Goal: Transaction & Acquisition: Book appointment/travel/reservation

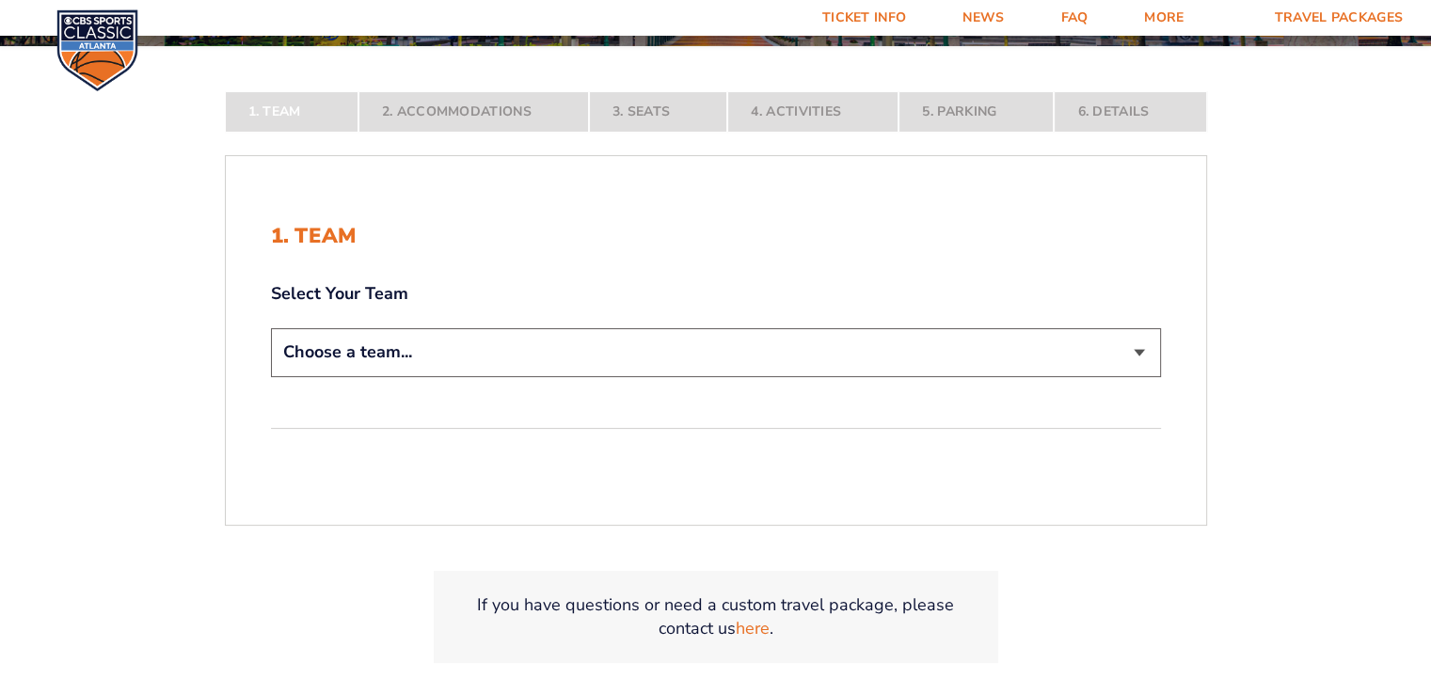
scroll to position [376, 0]
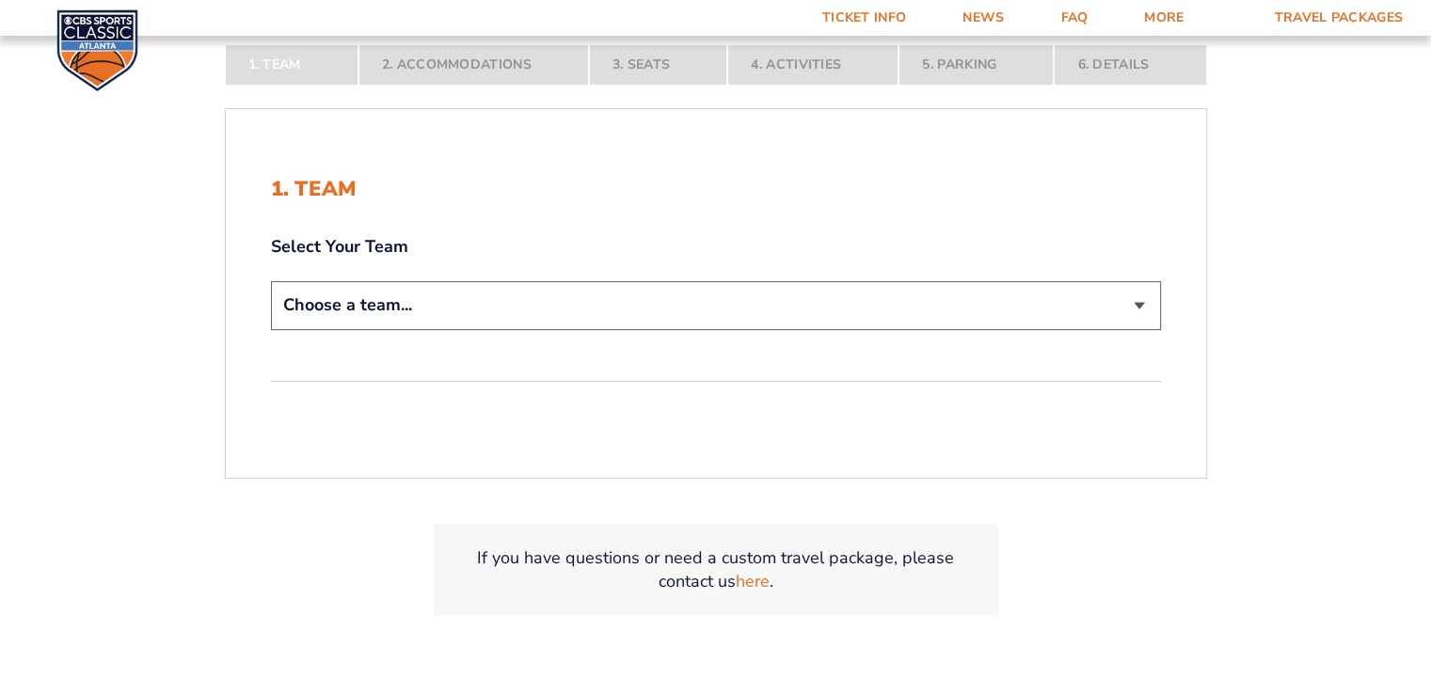
click at [772, 313] on select "Choose a team... [US_STATE] Wildcats [US_STATE] State Buckeyes [US_STATE] Tar H…" at bounding box center [716, 305] width 890 height 48
select select "12956"
click at [271, 281] on select "Choose a team... [US_STATE] Wildcats [US_STATE] State Buckeyes [US_STATE] Tar H…" at bounding box center [716, 305] width 890 height 48
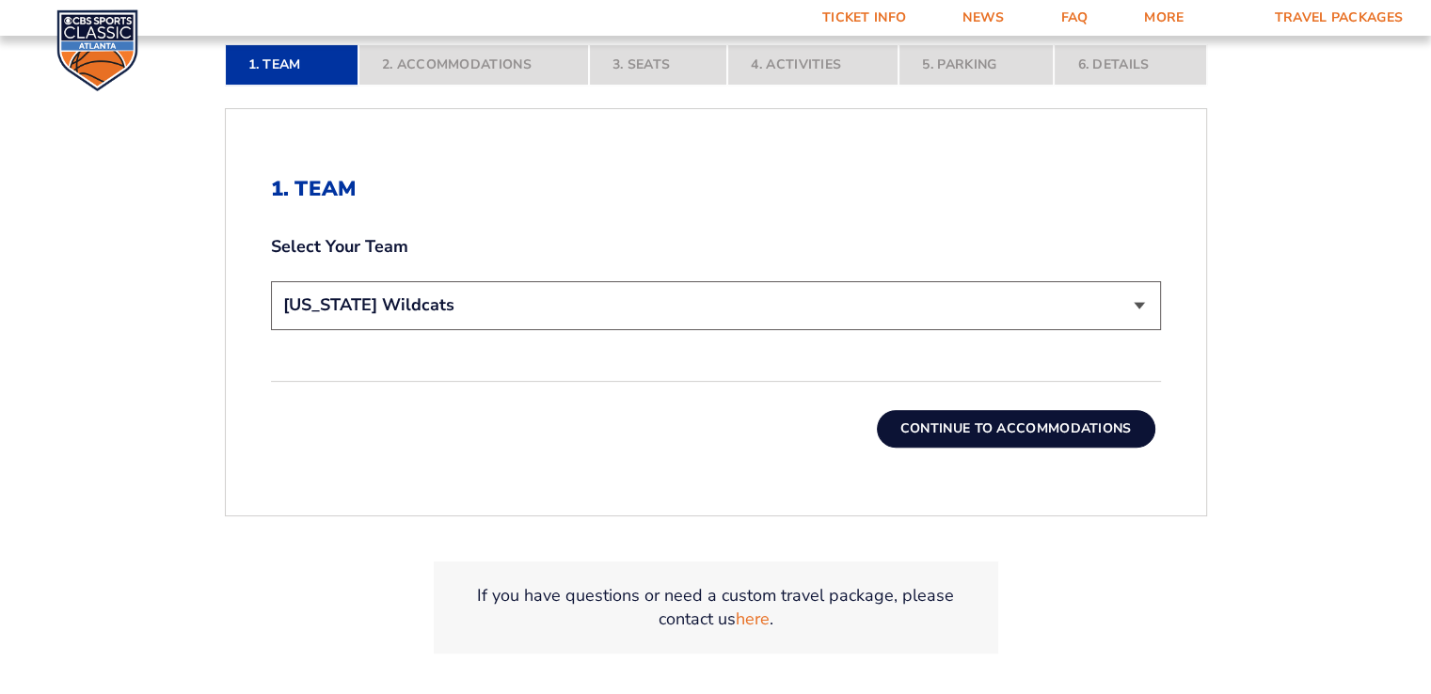
click at [982, 427] on button "Continue To Accommodations" at bounding box center [1016, 429] width 279 height 38
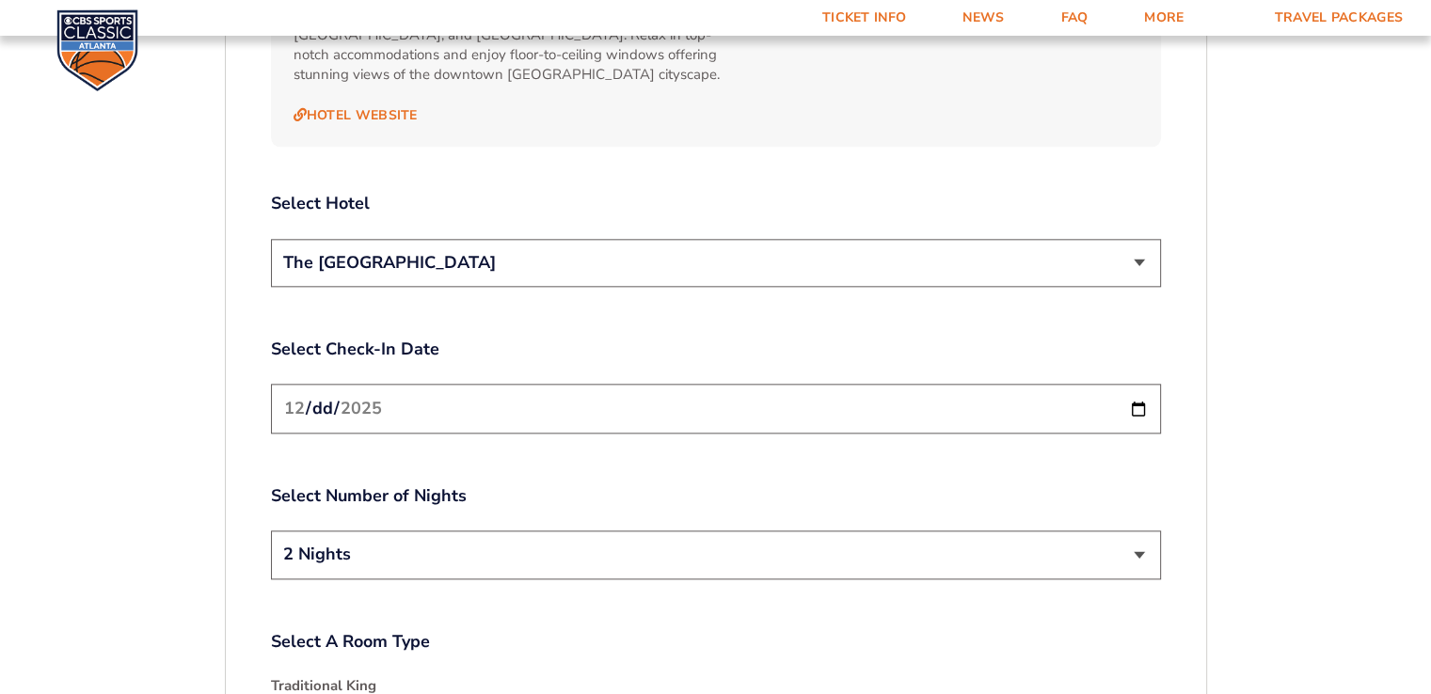
scroll to position [2209, 0]
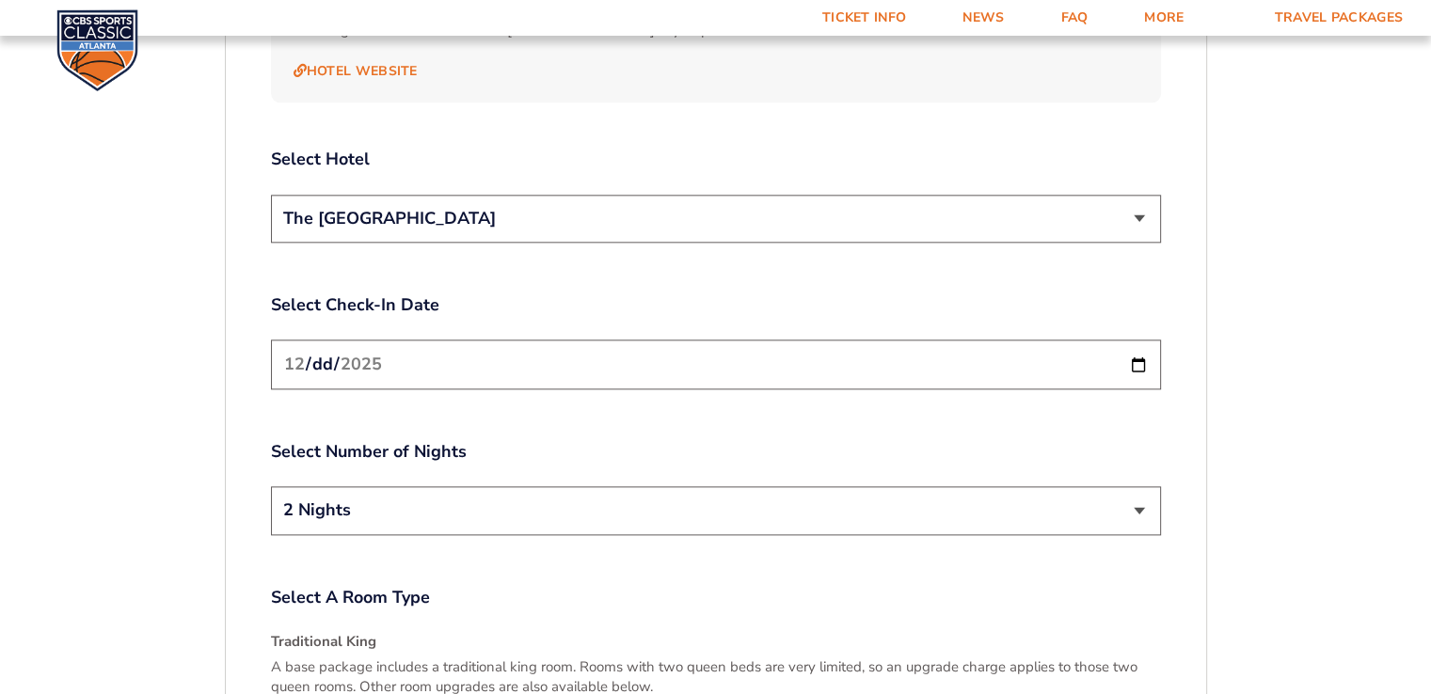
click at [327, 348] on input "[DATE]" at bounding box center [716, 365] width 890 height 50
click at [1132, 340] on input "[DATE]" at bounding box center [716, 365] width 890 height 50
type input "[DATE]"
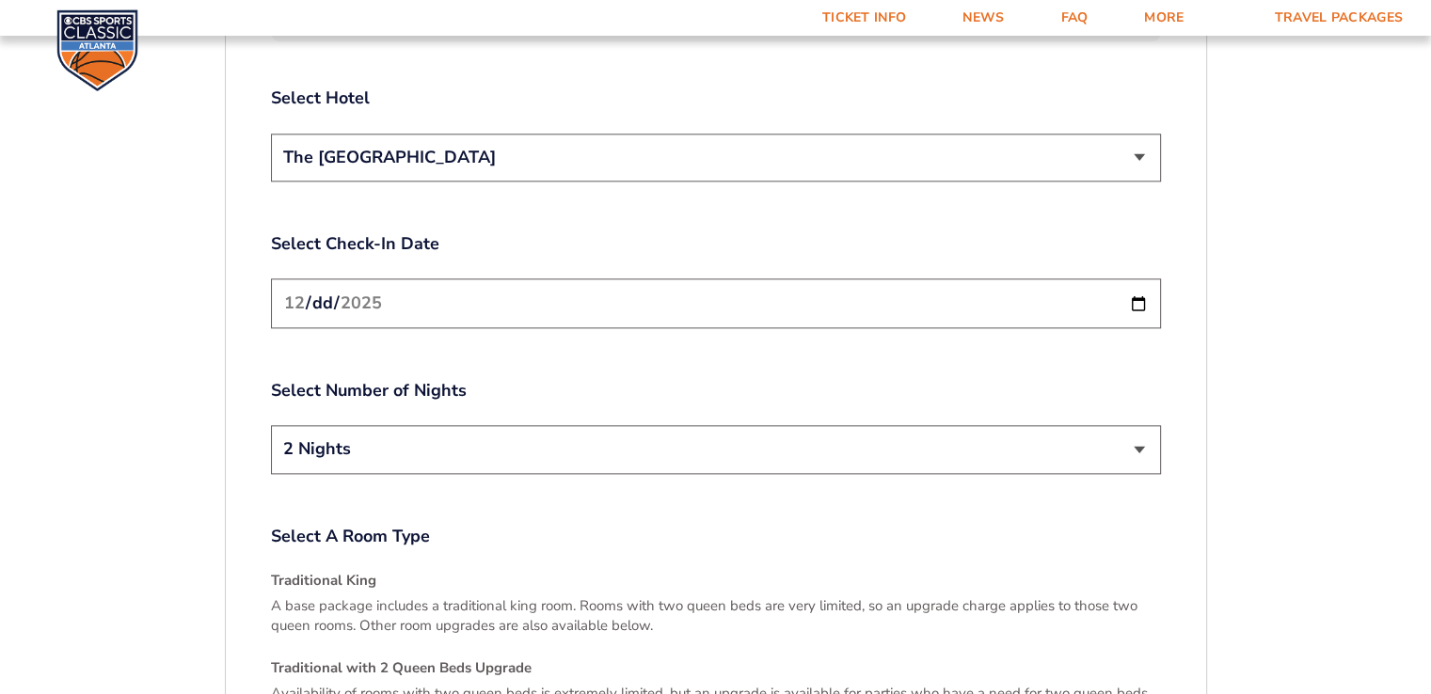
scroll to position [2303, 0]
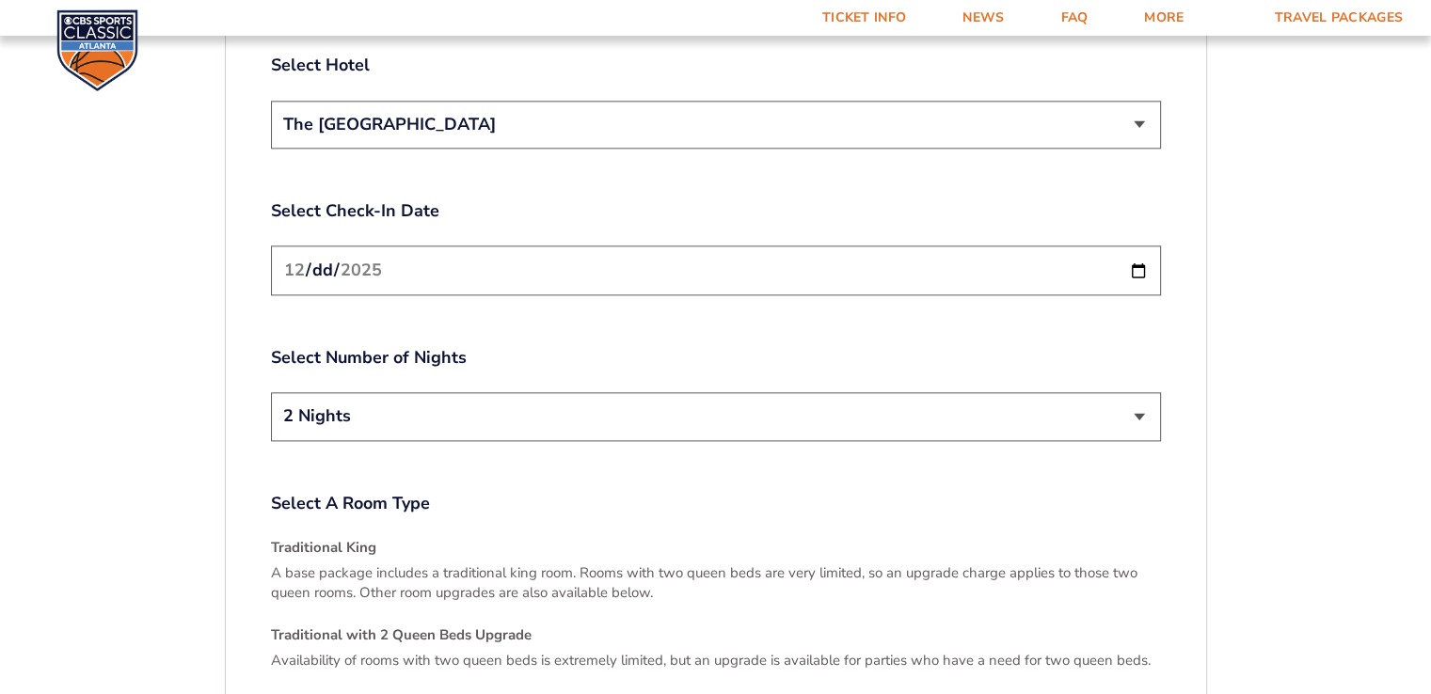
click at [420, 410] on select "2 Nights 3 Nights" at bounding box center [716, 416] width 890 height 48
drag, startPoint x: 474, startPoint y: 329, endPoint x: 448, endPoint y: 313, distance: 30.8
click at [474, 346] on label "Select Number of Nights" at bounding box center [716, 358] width 890 height 24
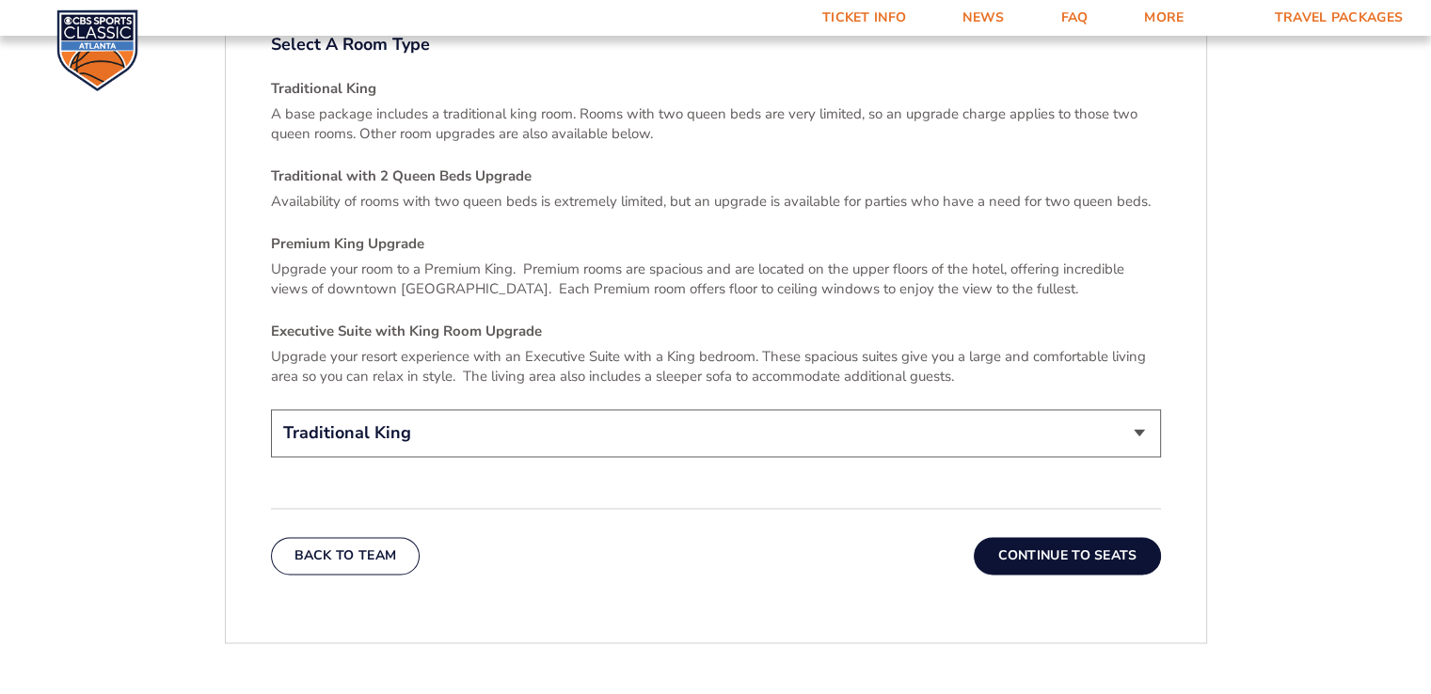
scroll to position [2868, 0]
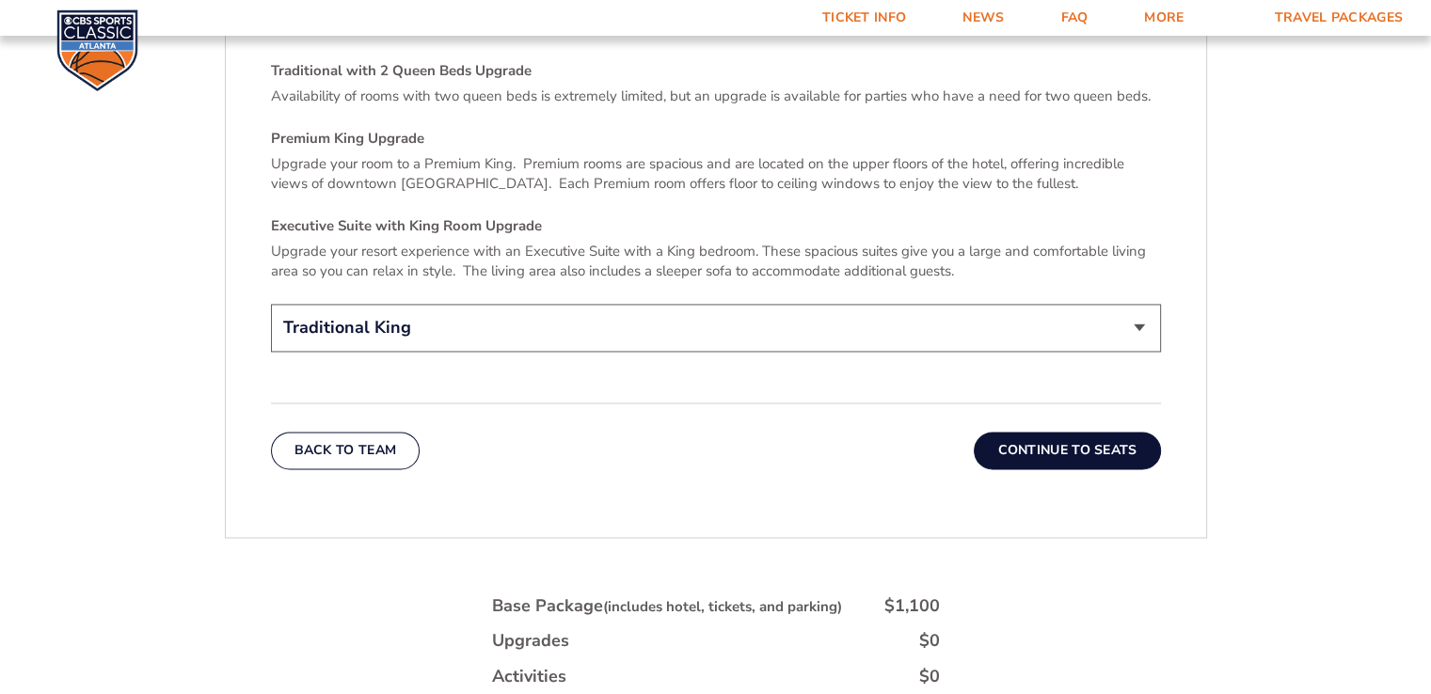
click at [763, 317] on select "Traditional King Traditional with 2 Queen Beds Upgrade (+$45 per night) Premium…" at bounding box center [716, 328] width 890 height 48
click at [761, 316] on select "Traditional King Traditional with 2 Queen Beds Upgrade (+$45 per night) Premium…" at bounding box center [716, 328] width 890 height 48
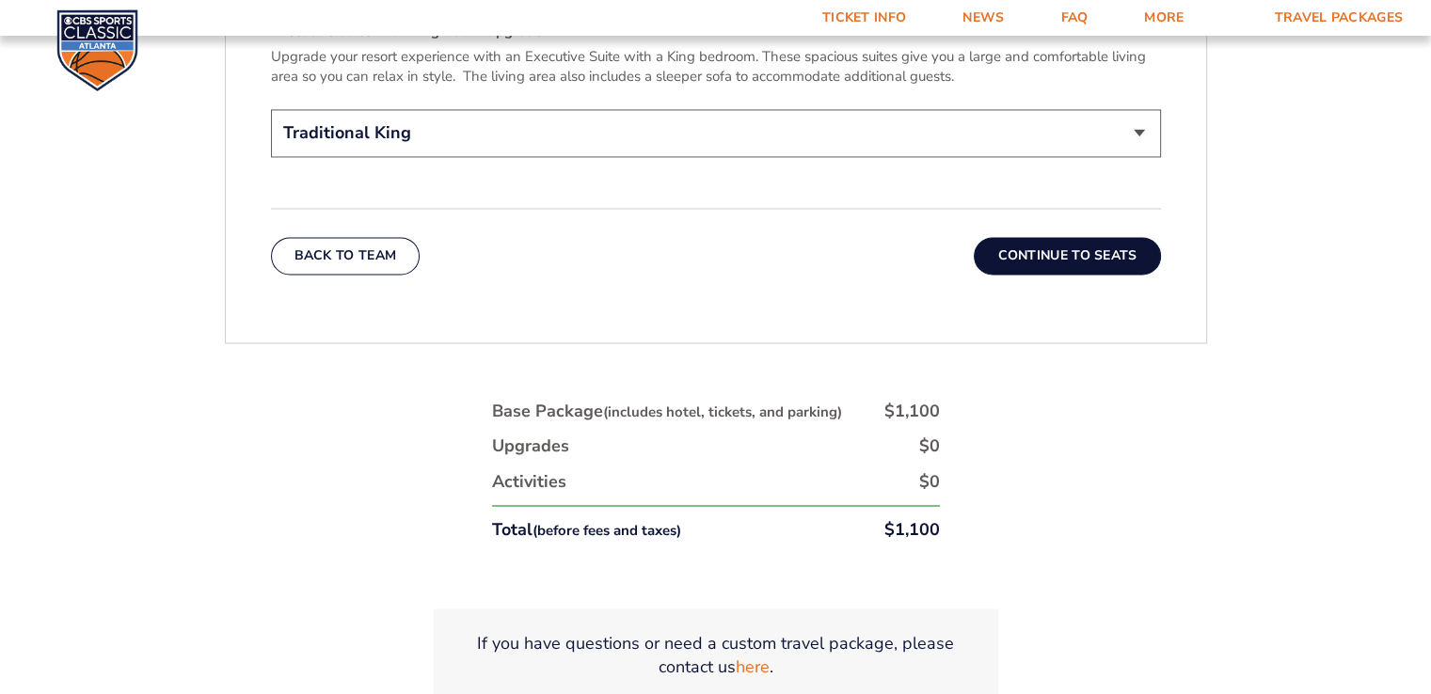
scroll to position [2962, 0]
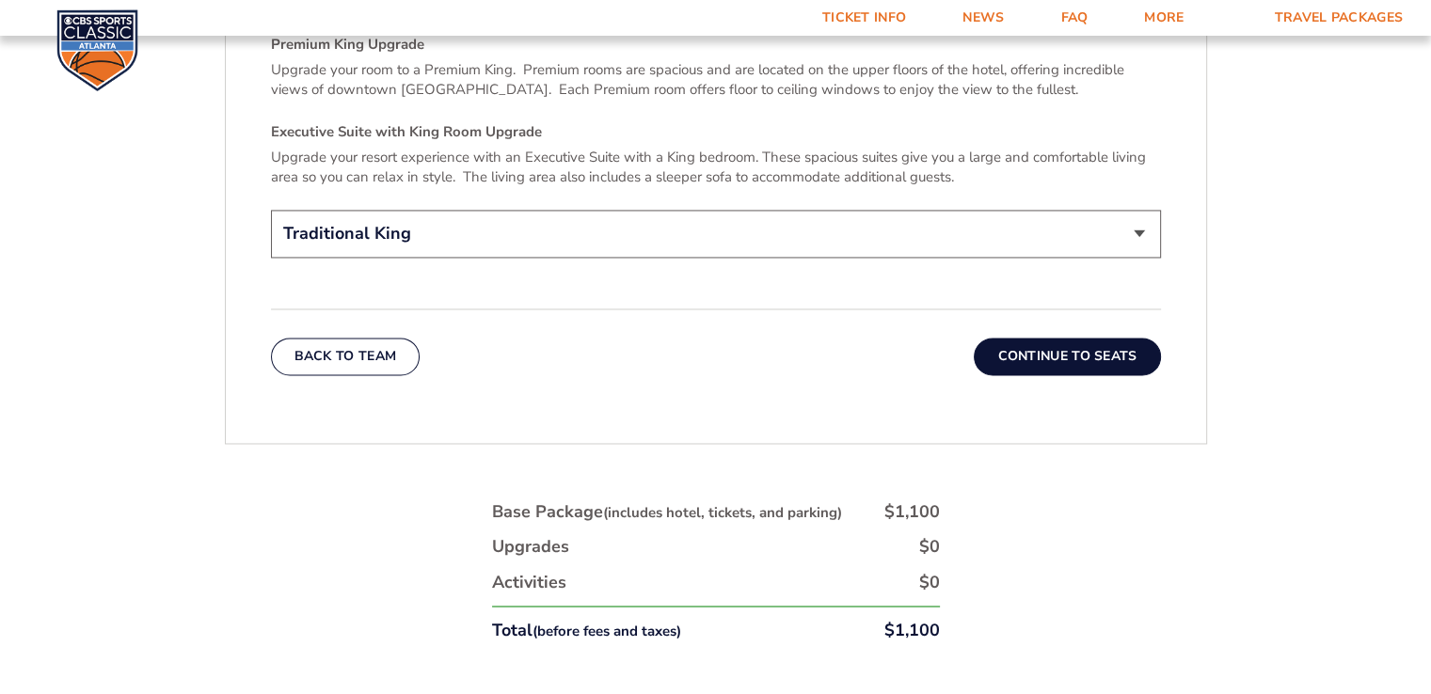
click at [1059, 338] on button "Continue To Seats" at bounding box center [1067, 357] width 186 height 38
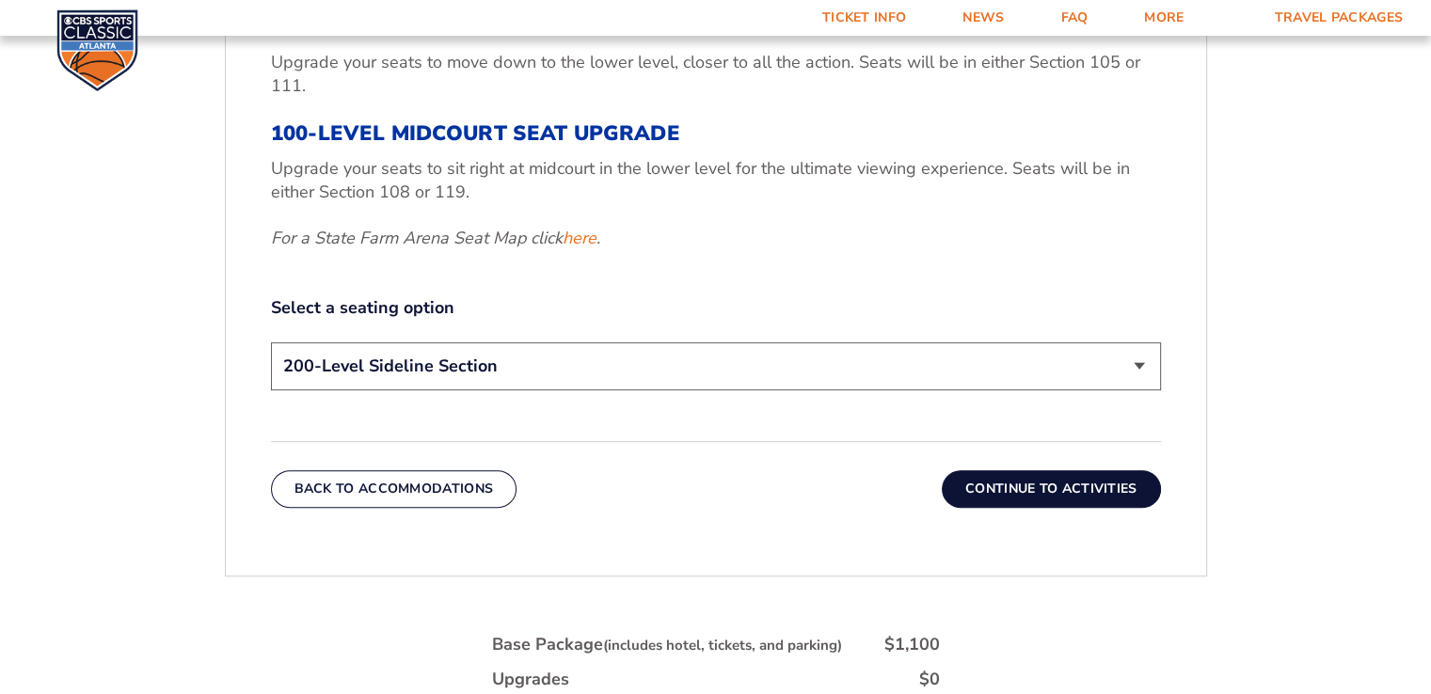
scroll to position [986, 0]
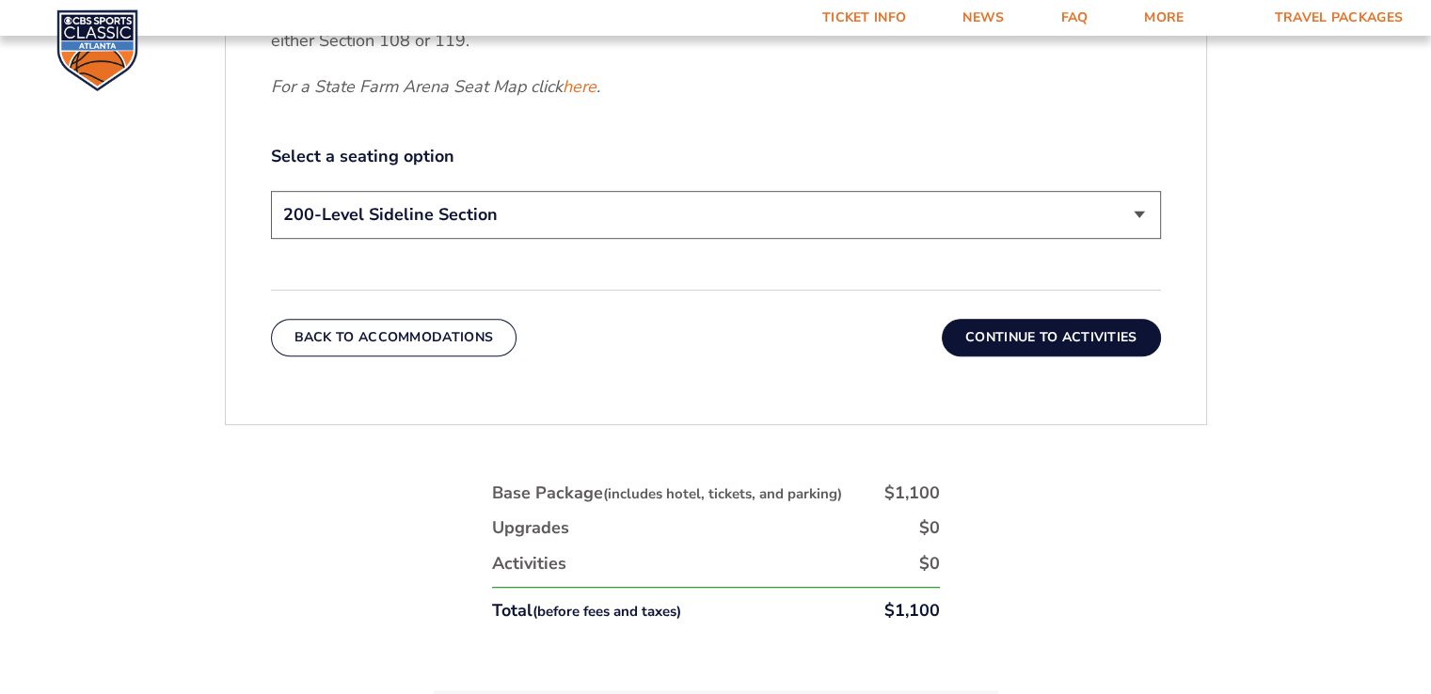
click at [447, 355] on button "Back To Accommodations" at bounding box center [394, 338] width 247 height 38
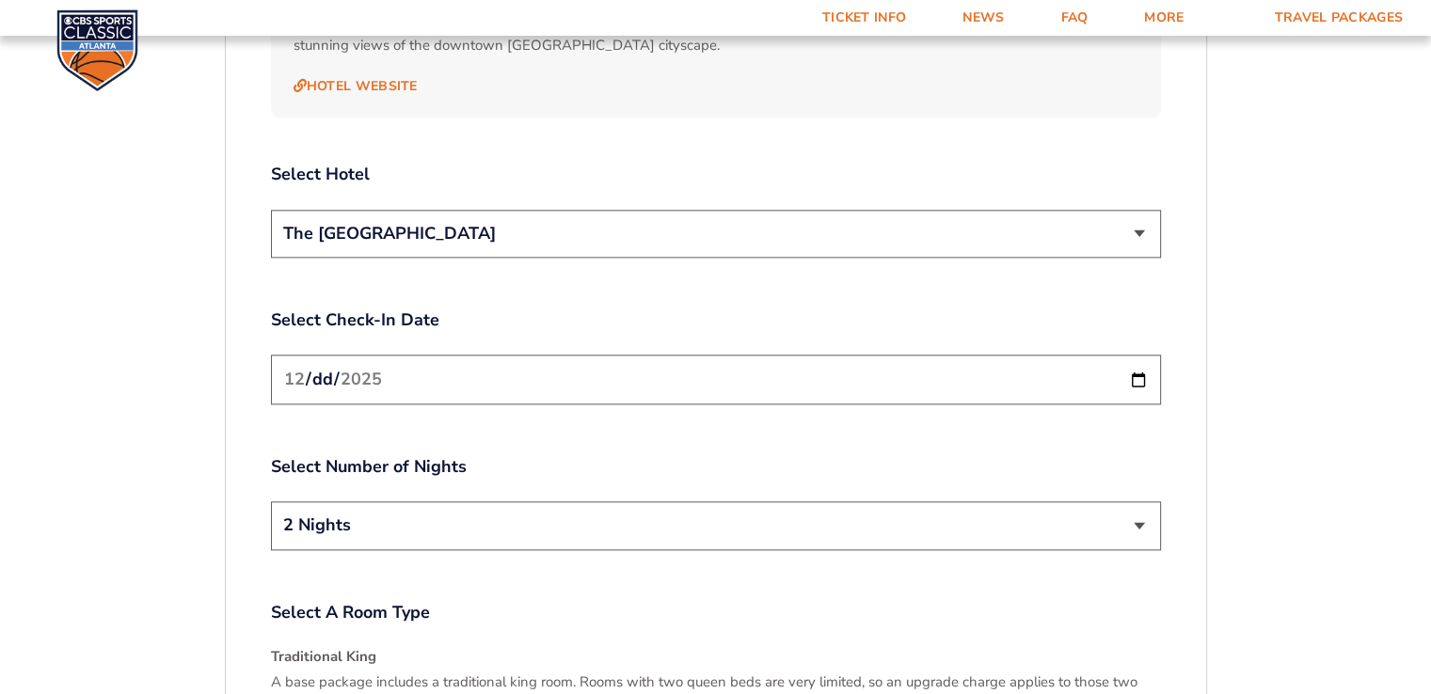
scroll to position [2303, 0]
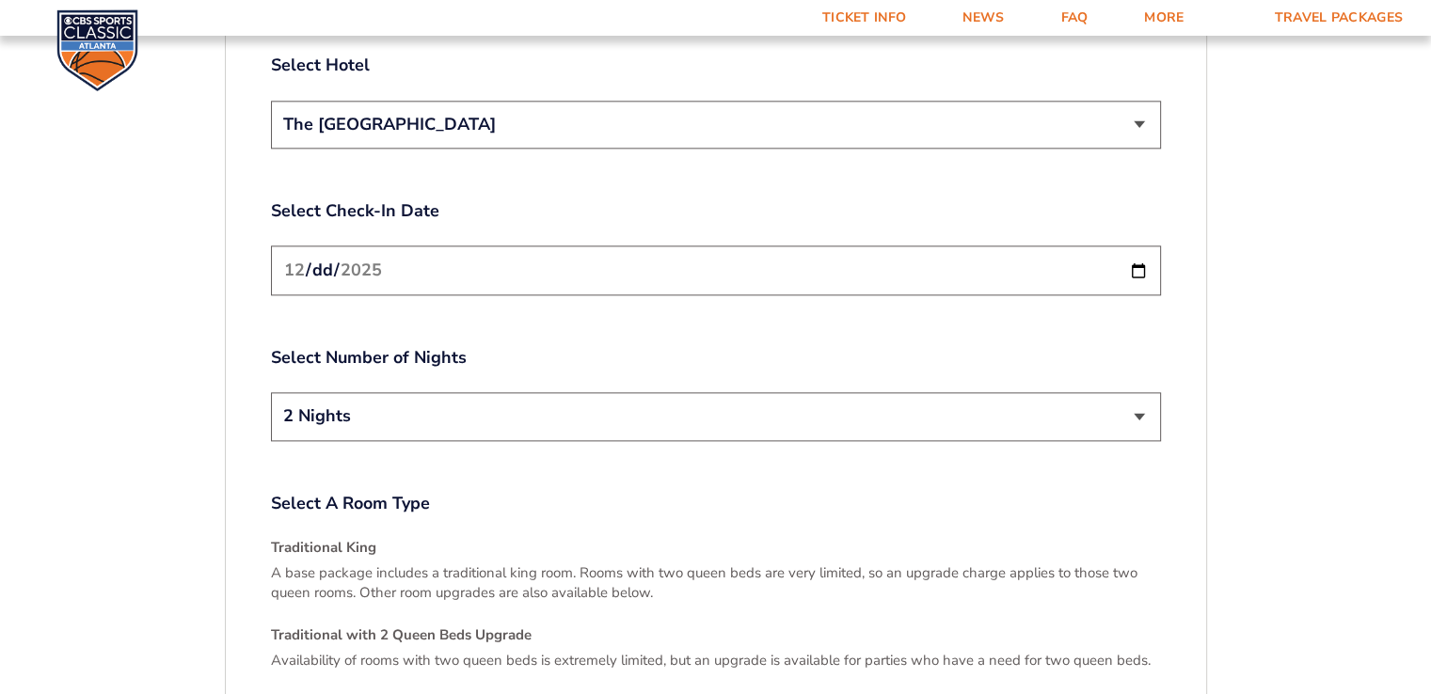
click at [348, 400] on select "2 Nights 3 Nights" at bounding box center [716, 416] width 890 height 48
select select "3 Nights"
click at [271, 392] on select "2 Nights 3 Nights" at bounding box center [716, 416] width 890 height 48
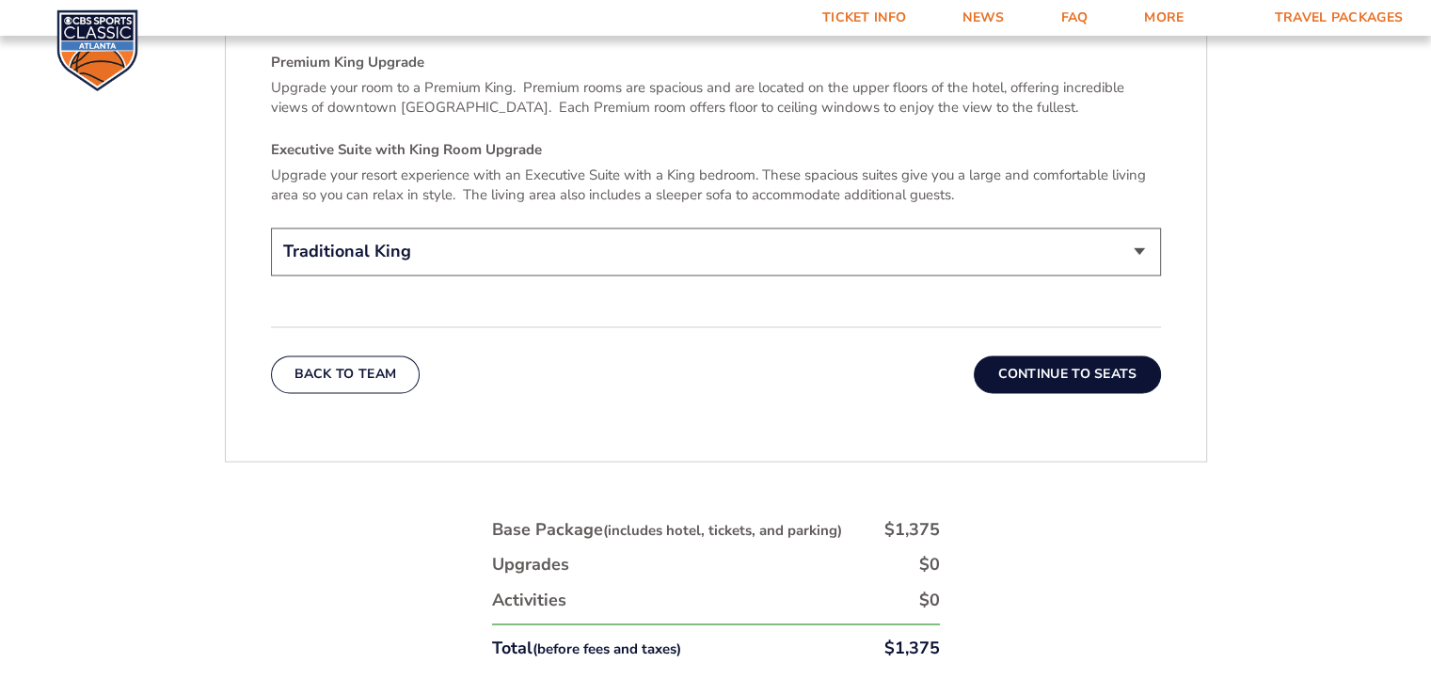
scroll to position [2962, 0]
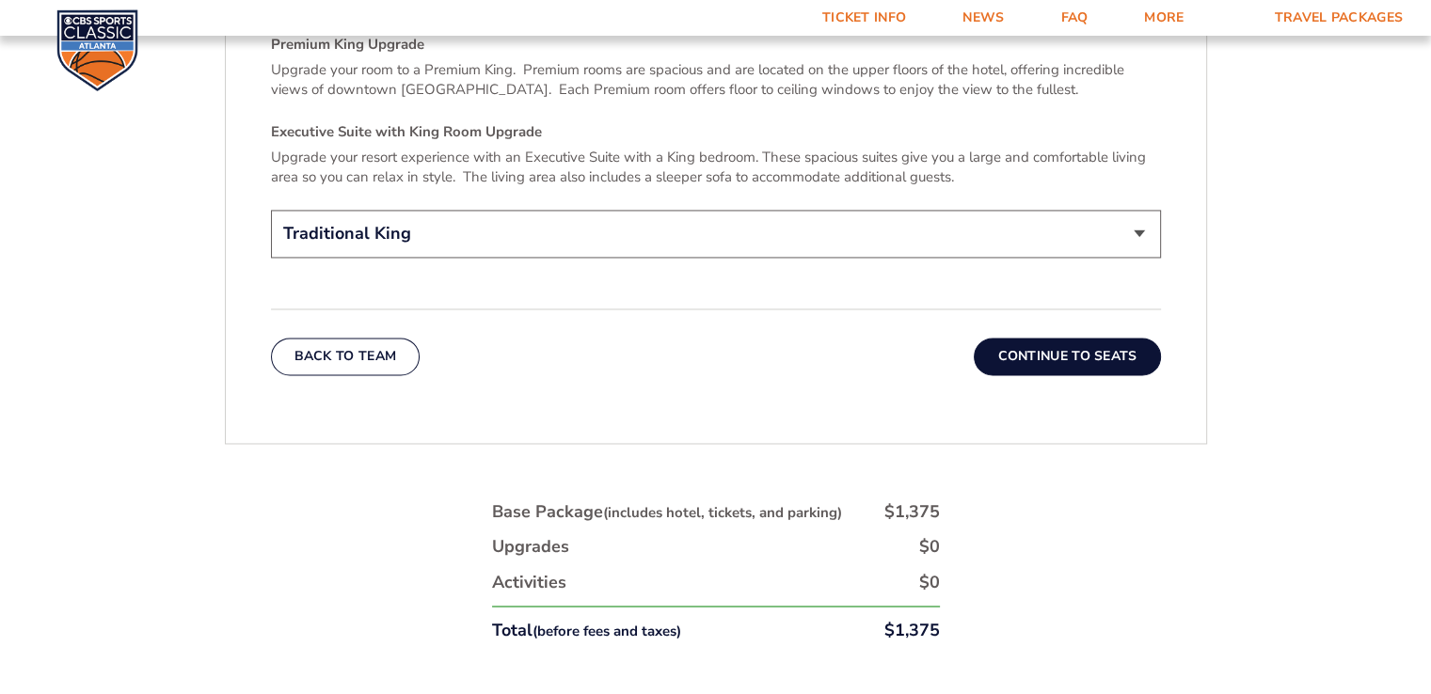
click at [1040, 345] on button "Continue To Seats" at bounding box center [1067, 357] width 186 height 38
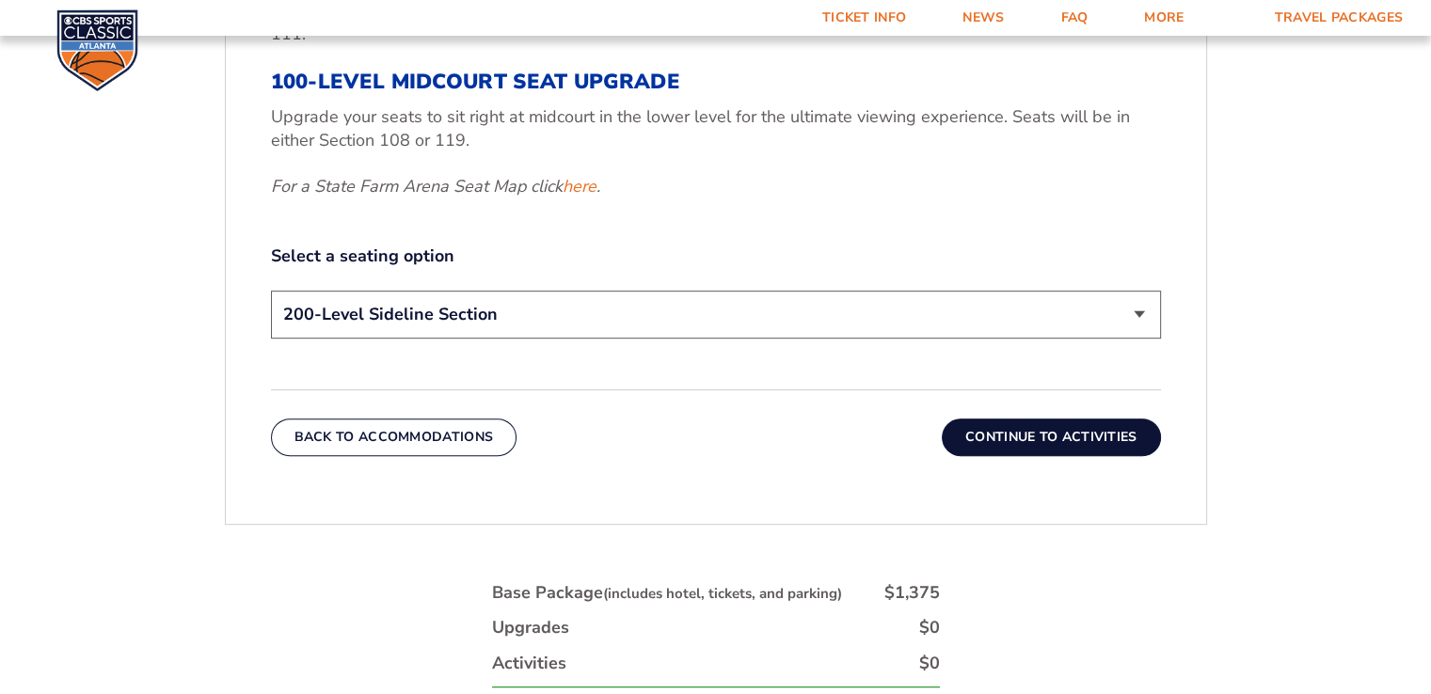
scroll to position [892, 0]
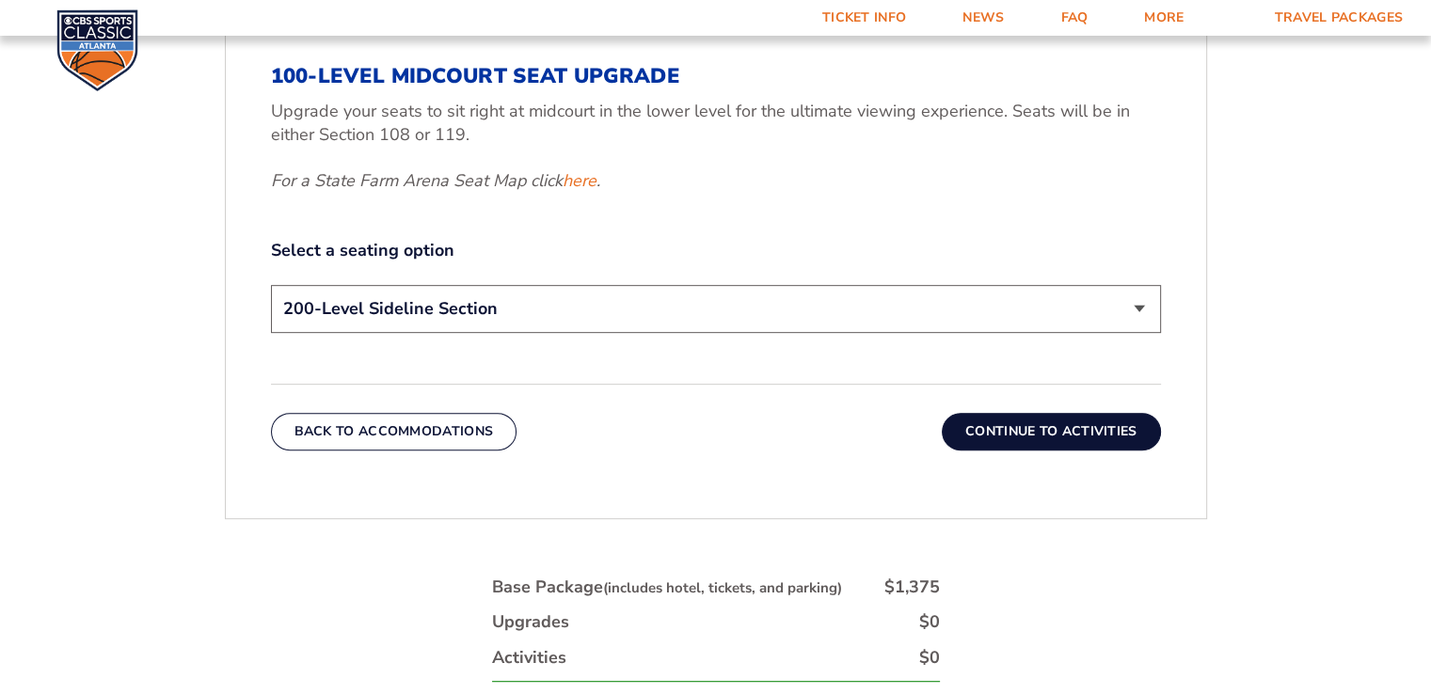
click at [522, 306] on select "200-Level Sideline Section 100-Level Corner Seat Upgrade (+$120 per person) 100…" at bounding box center [716, 309] width 890 height 48
click at [640, 218] on div "3. Seats 200-Level Sideline Section Your base package includes a game ticket fo…" at bounding box center [716, 66] width 890 height 546
click at [512, 315] on select "200-Level Sideline Section 100-Level Corner Seat Upgrade (+$120 per person) 100…" at bounding box center [716, 309] width 890 height 48
click at [271, 285] on select "200-Level Sideline Section 100-Level Corner Seat Upgrade (+$120 per person) 100…" at bounding box center [716, 309] width 890 height 48
click at [1040, 427] on button "Continue To Activities" at bounding box center [1051, 432] width 219 height 38
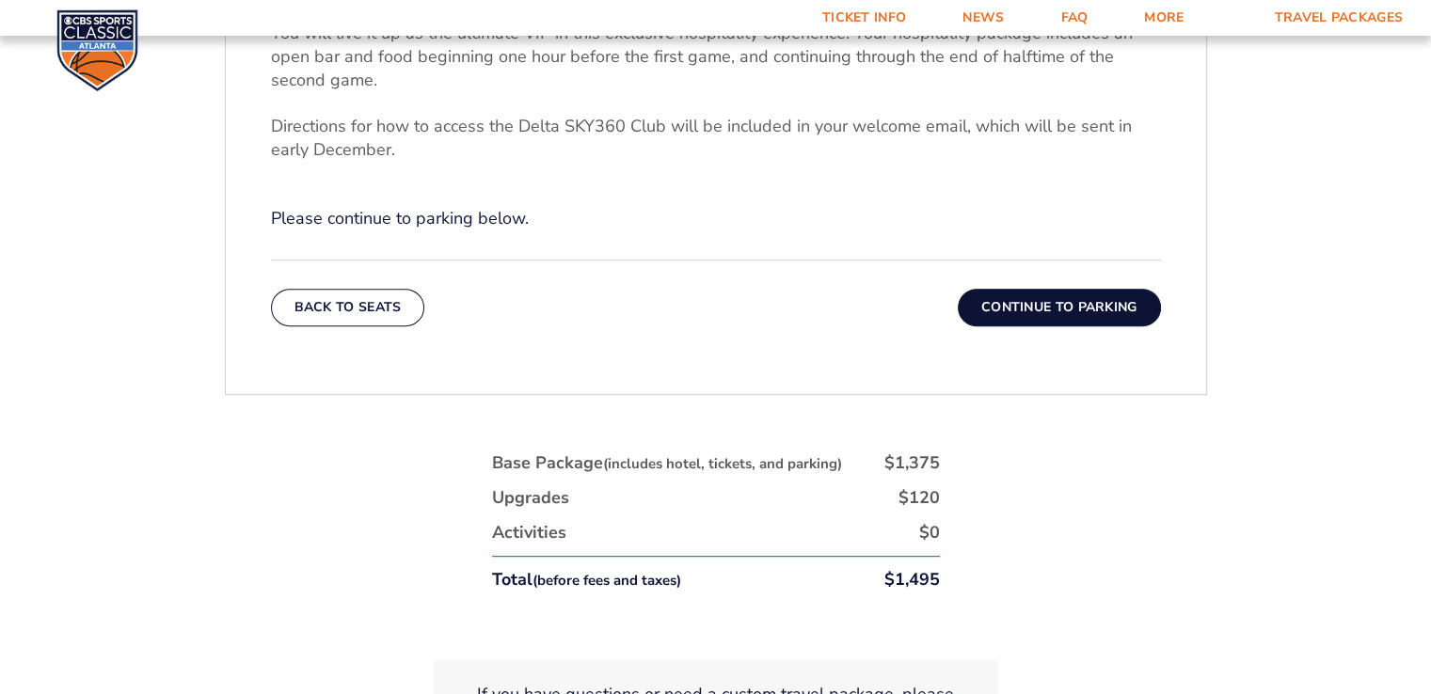
scroll to position [798, 0]
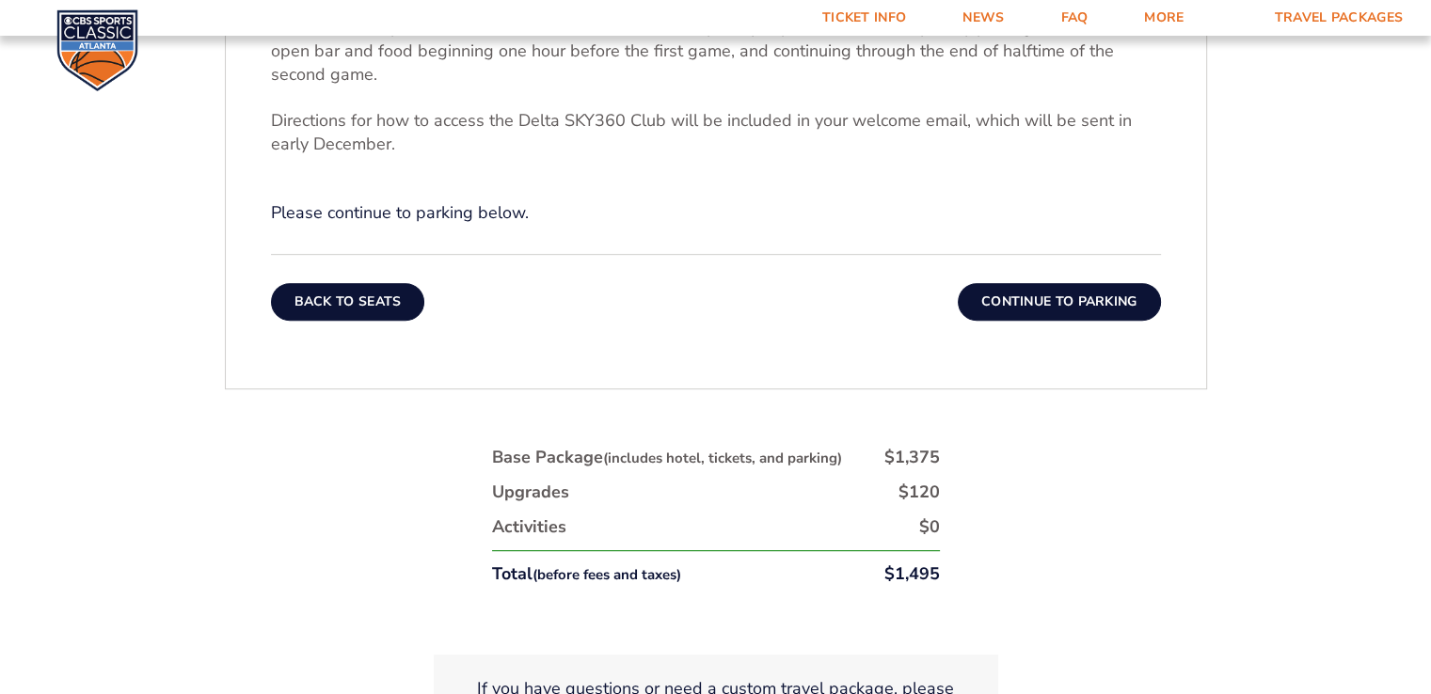
click at [388, 306] on button "Back To Seats" at bounding box center [348, 302] width 154 height 38
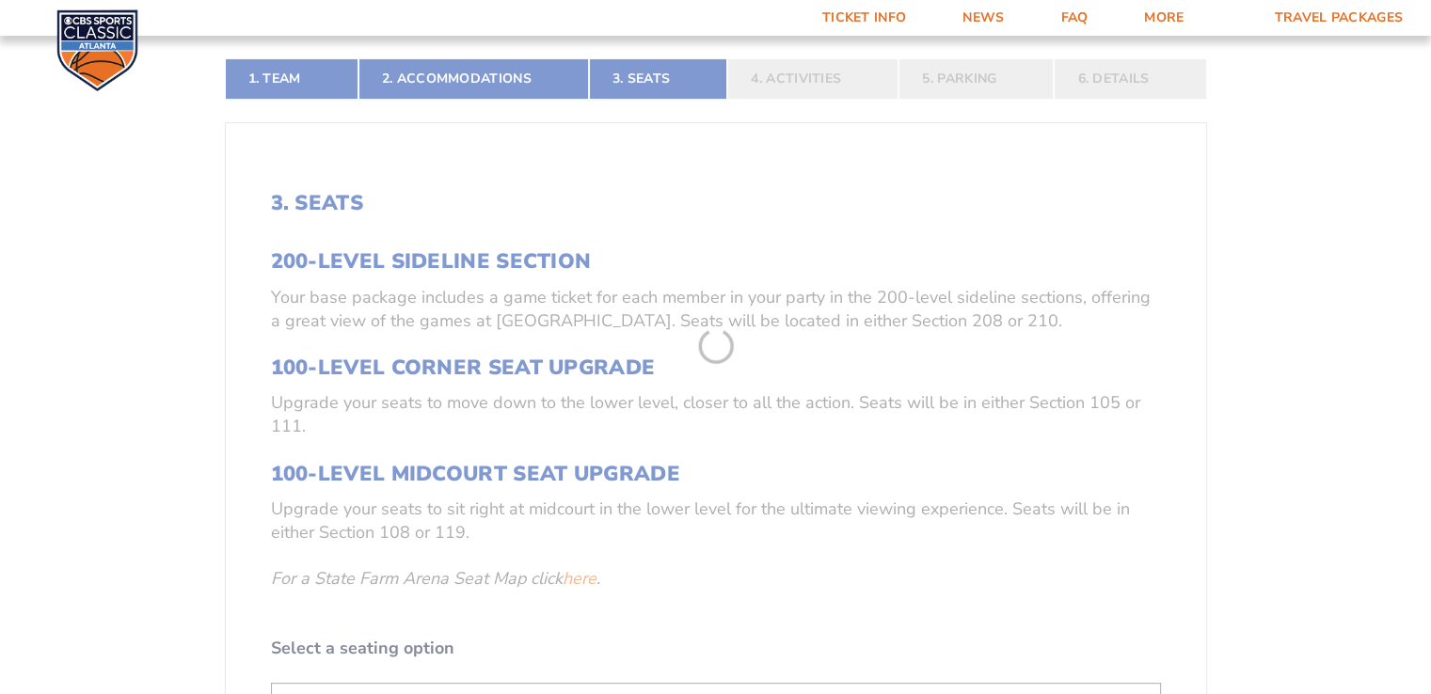
scroll to position [704, 0]
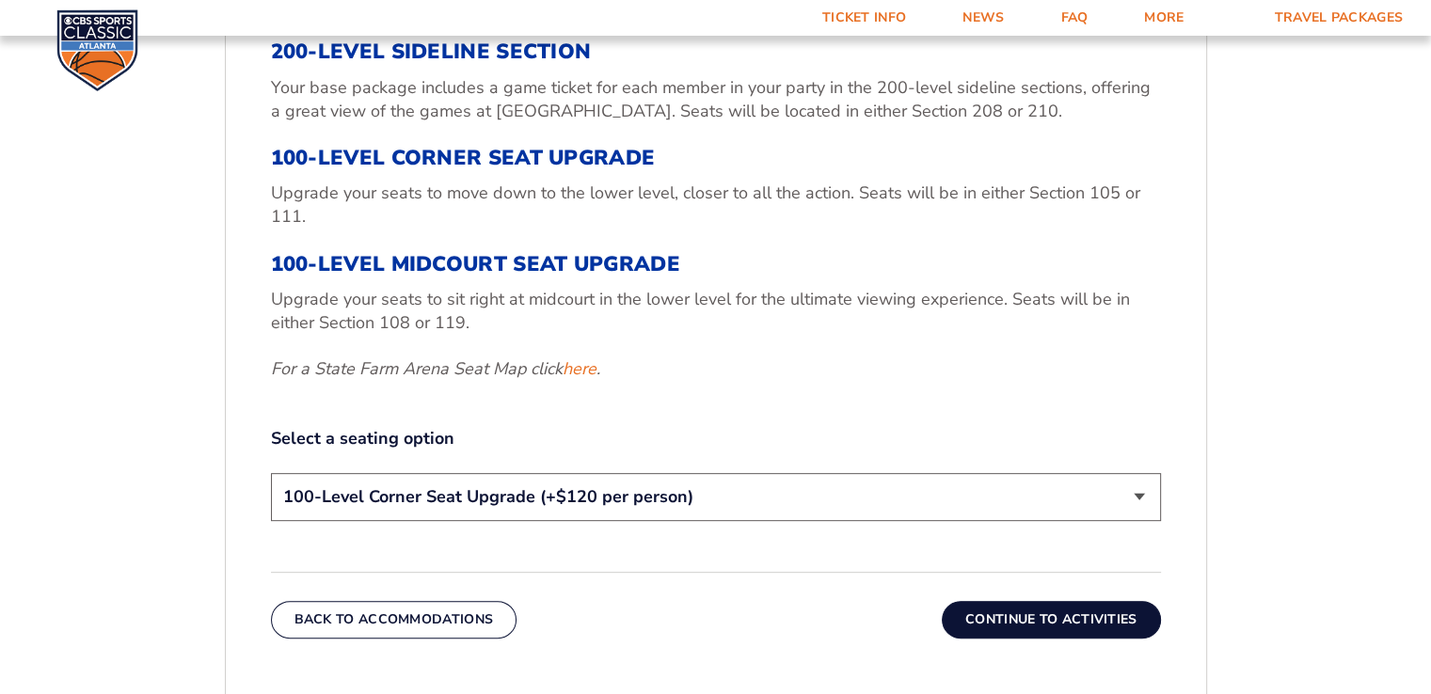
click at [638, 495] on select "200-Level Sideline Section 100-Level Corner Seat Upgrade (+$120 per person) 100…" at bounding box center [716, 497] width 890 height 48
select select "100-Level Midcourt Seat Upgrade"
click at [271, 473] on select "200-Level Sideline Section 100-Level Corner Seat Upgrade (+$120 per person) 100…" at bounding box center [716, 497] width 890 height 48
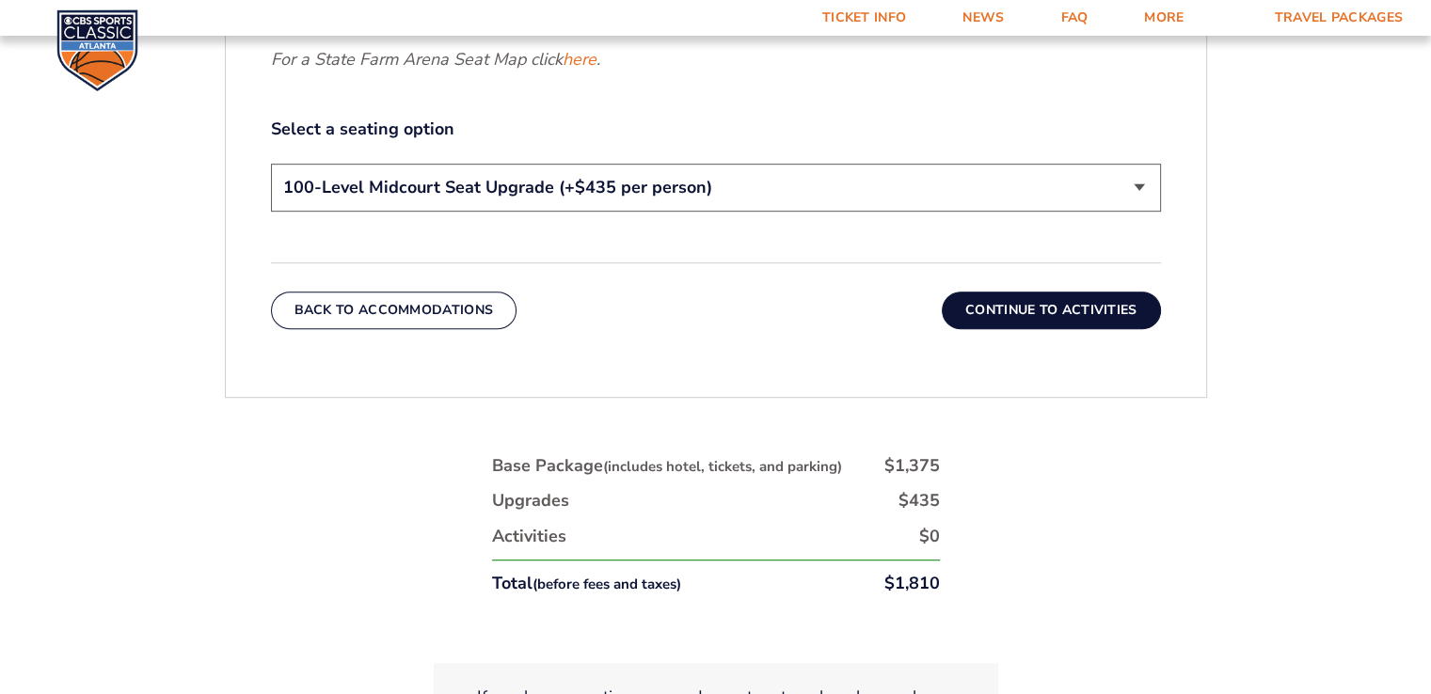
scroll to position [798, 0]
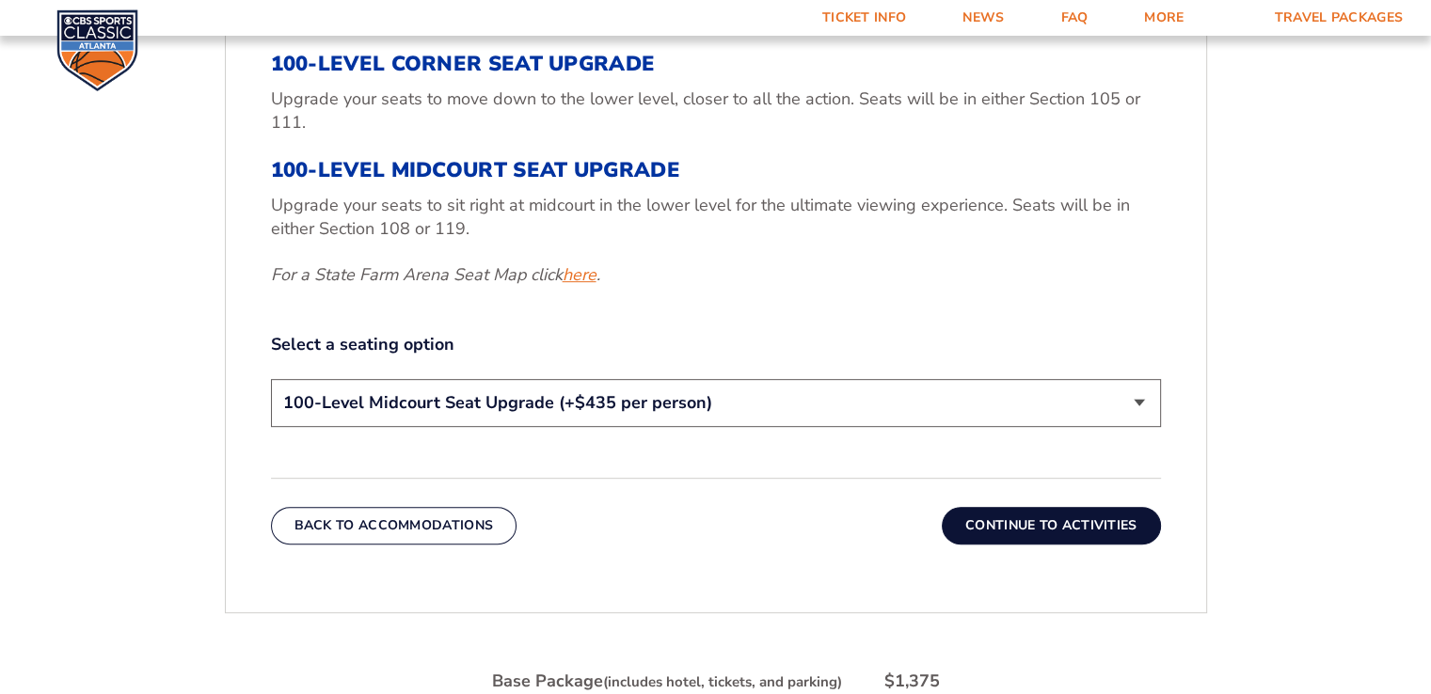
click at [575, 277] on link "here" at bounding box center [580, 275] width 34 height 24
click at [381, 519] on button "Back To Accommodations" at bounding box center [394, 526] width 247 height 38
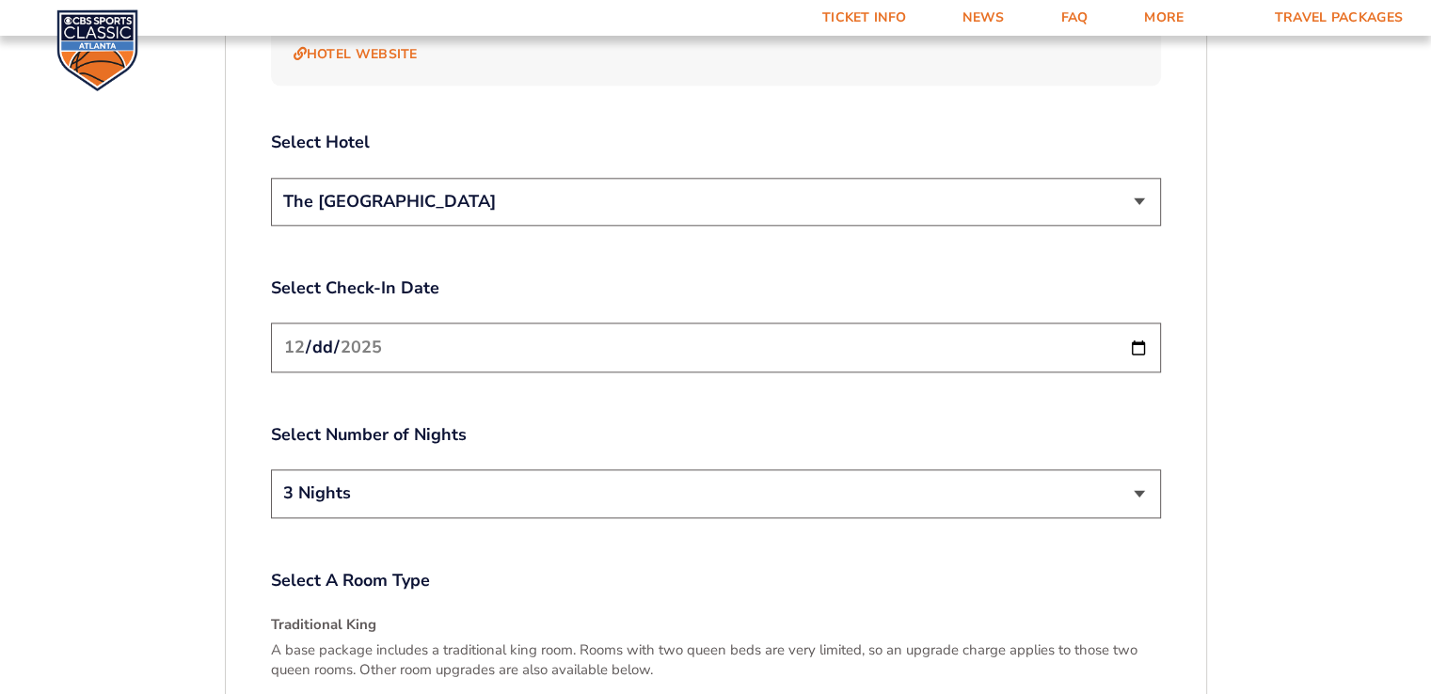
scroll to position [2397, 0]
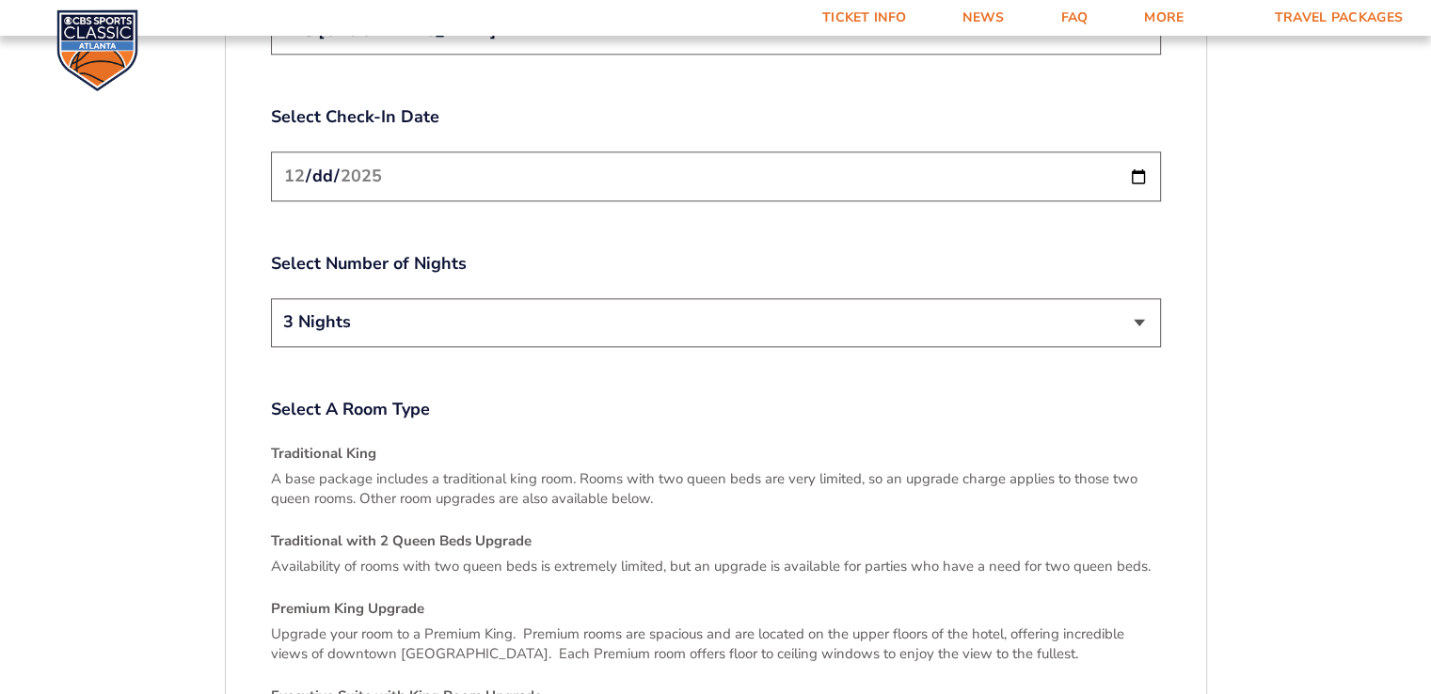
click at [310, 151] on input "[DATE]" at bounding box center [716, 176] width 890 height 50
click at [1136, 157] on input "[DATE]" at bounding box center [716, 176] width 890 height 50
type input "[DATE]"
click at [373, 311] on select "2 Nights 3 Nights" at bounding box center [716, 322] width 890 height 48
select select "2 Nights"
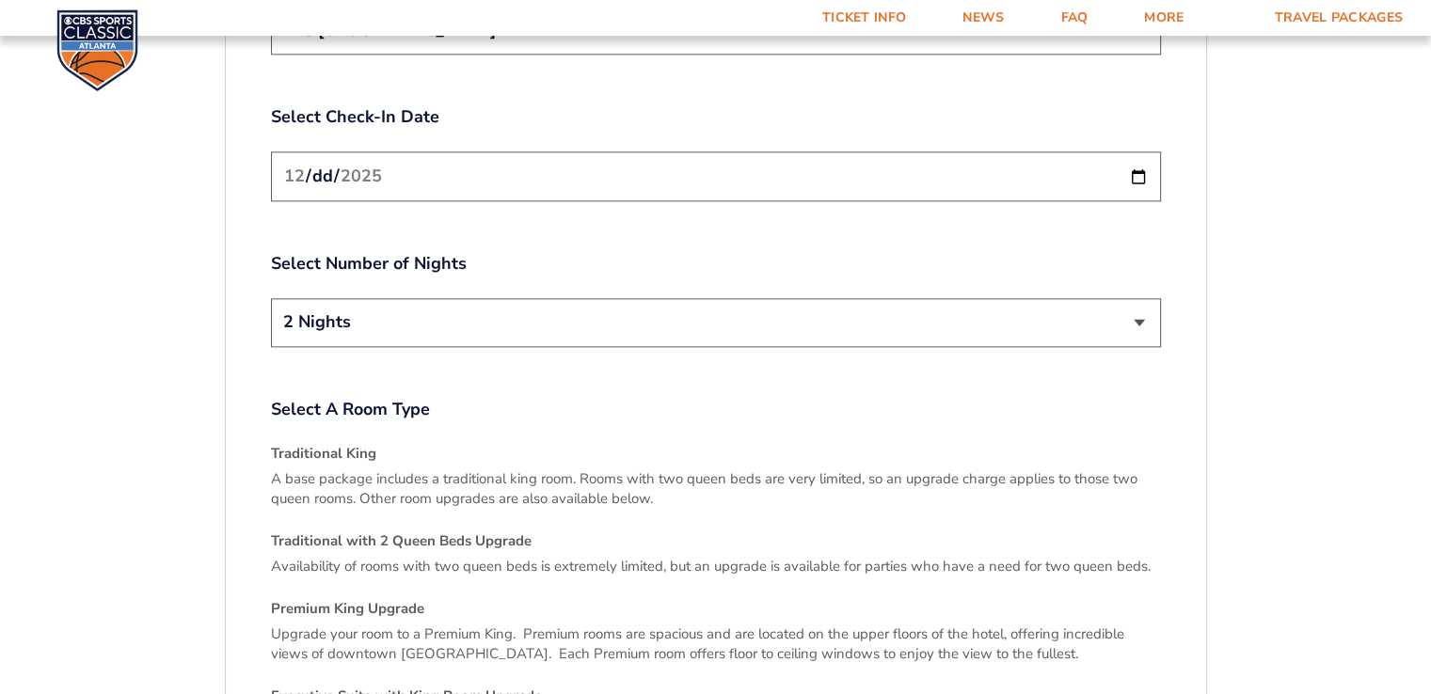
click at [271, 298] on select "2 Nights 3 Nights" at bounding box center [716, 322] width 890 height 48
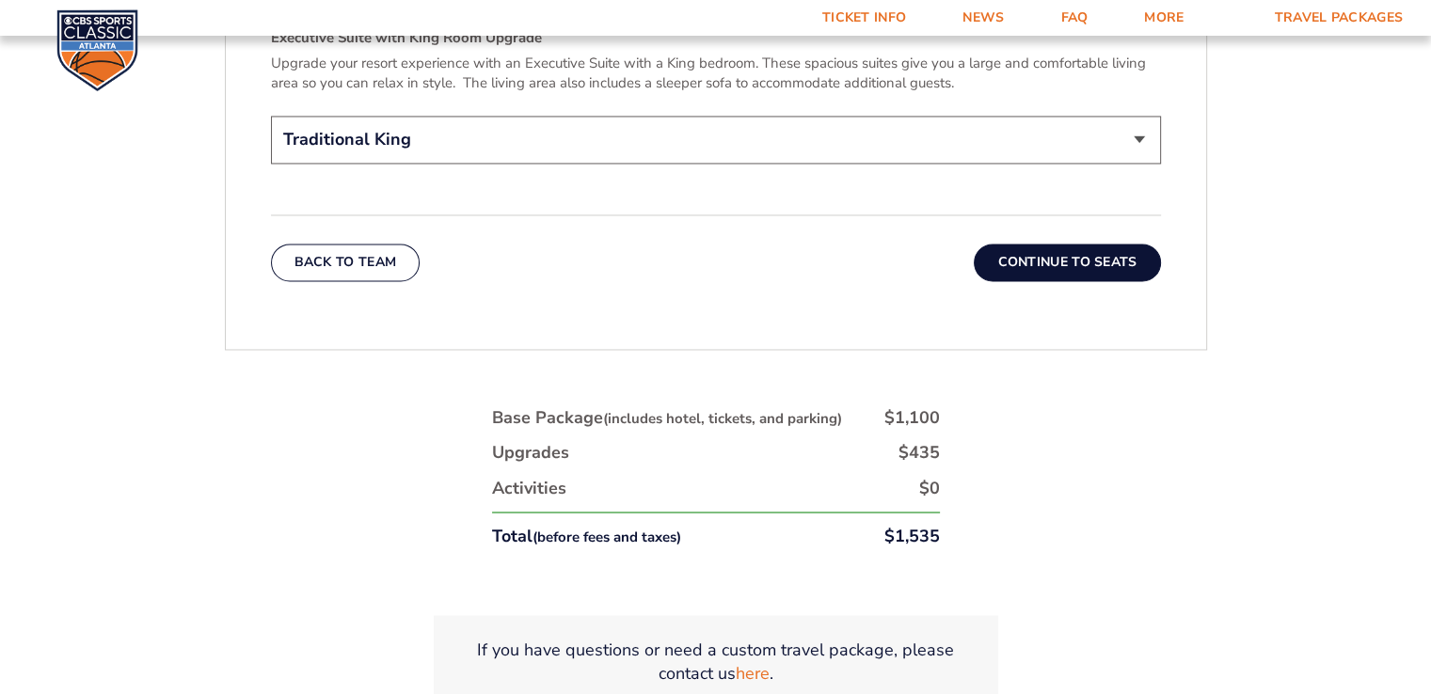
click at [1084, 253] on button "Continue To Seats" at bounding box center [1067, 263] width 186 height 38
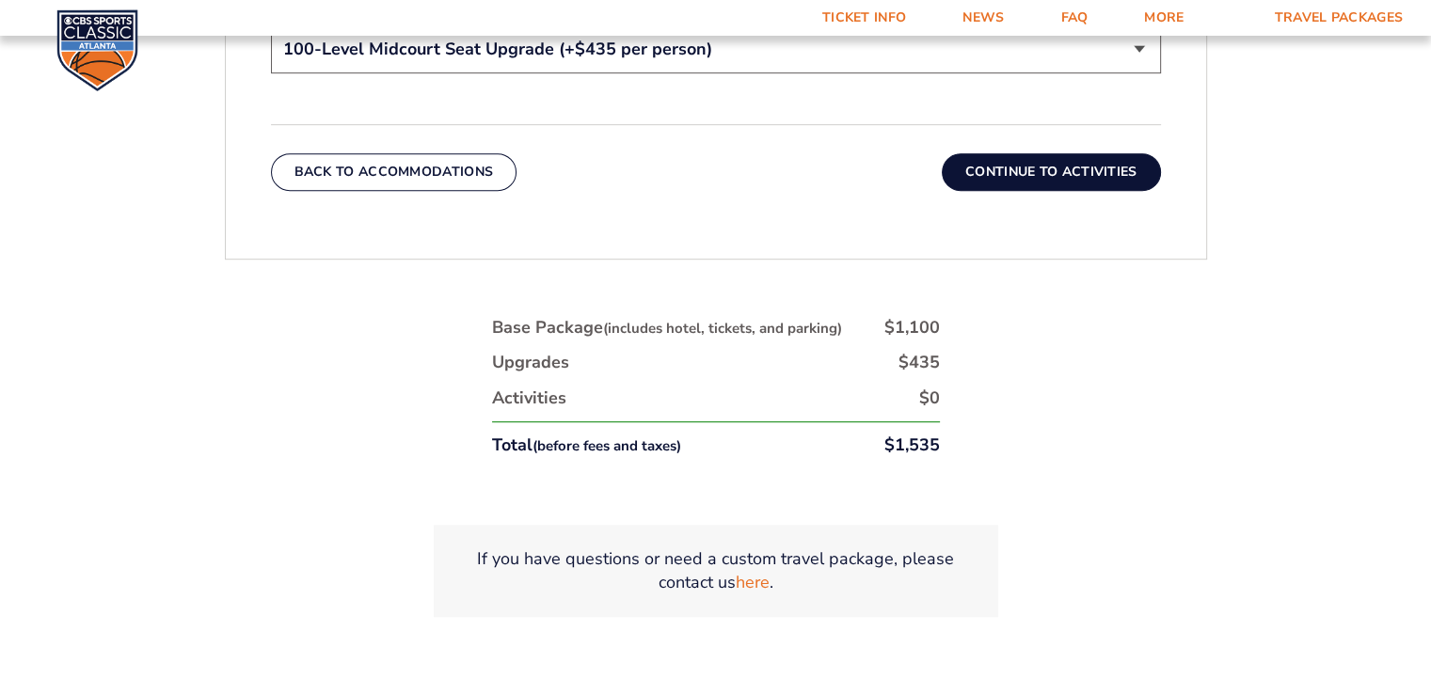
scroll to position [1080, 0]
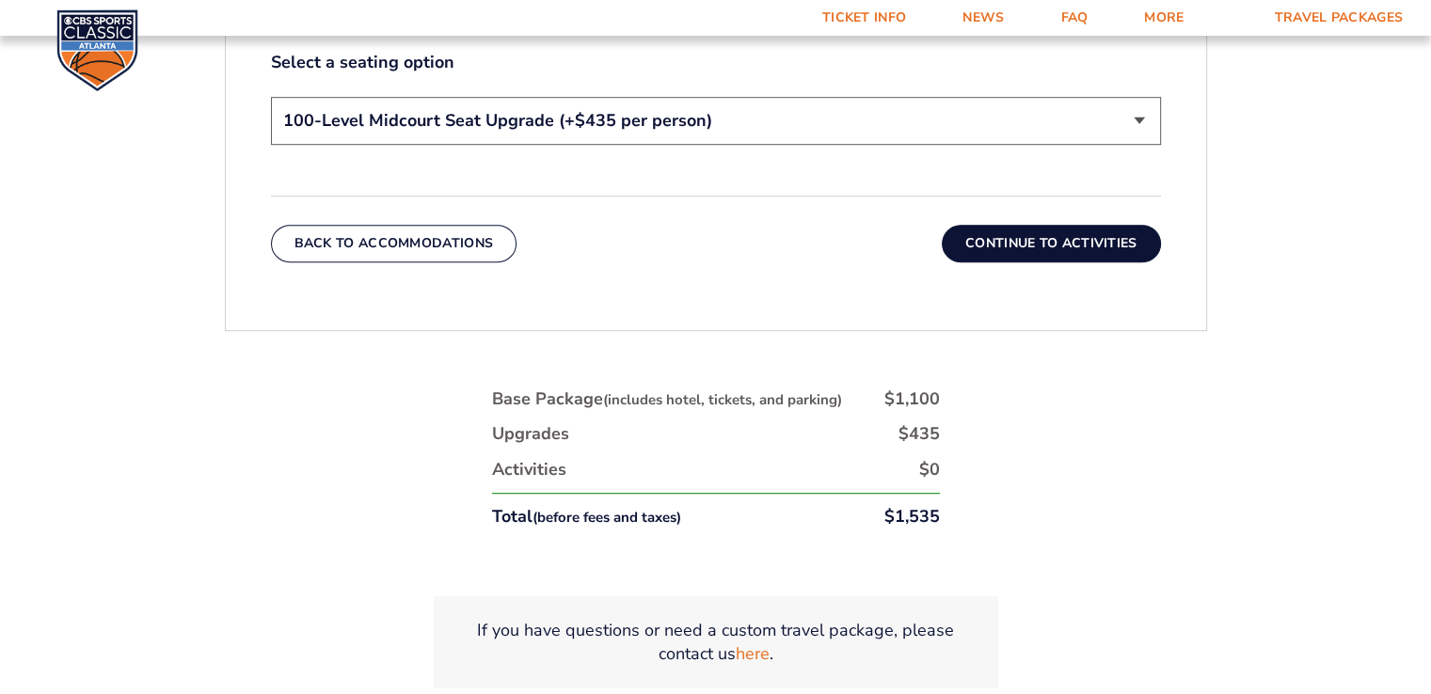
click at [569, 118] on select "200-Level Sideline Section 100-Level Corner Seat Upgrade (+$120 per person) 100…" at bounding box center [716, 121] width 890 height 48
click at [271, 97] on select "200-Level Sideline Section 100-Level Corner Seat Upgrade (+$120 per person) 100…" at bounding box center [716, 121] width 890 height 48
click at [596, 105] on select "200-Level Sideline Section 100-Level Corner Seat Upgrade (+$120 per person) 100…" at bounding box center [716, 121] width 890 height 48
select select "100-Level Corner Seat Upgrade"
click at [271, 97] on select "200-Level Sideline Section 100-Level Corner Seat Upgrade (+$120 per person) 100…" at bounding box center [716, 121] width 890 height 48
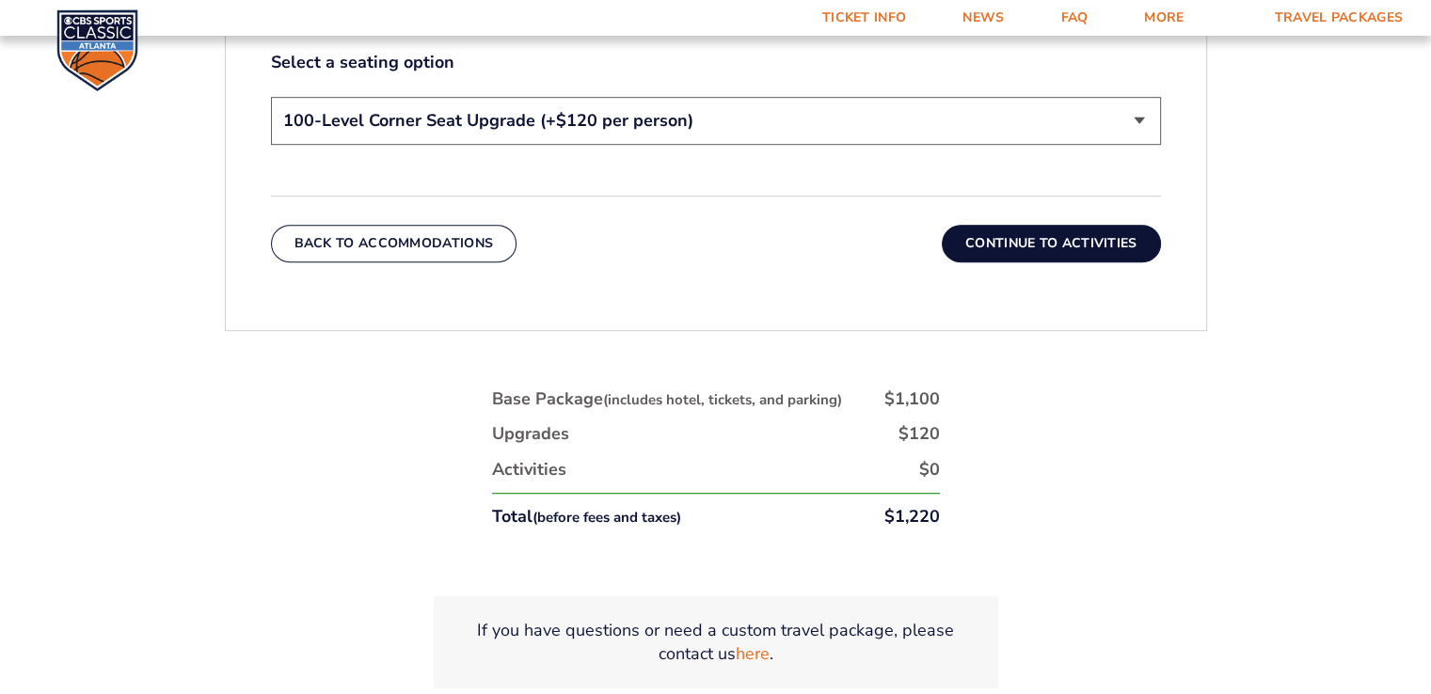
click at [1031, 242] on button "Continue To Activities" at bounding box center [1051, 244] width 219 height 38
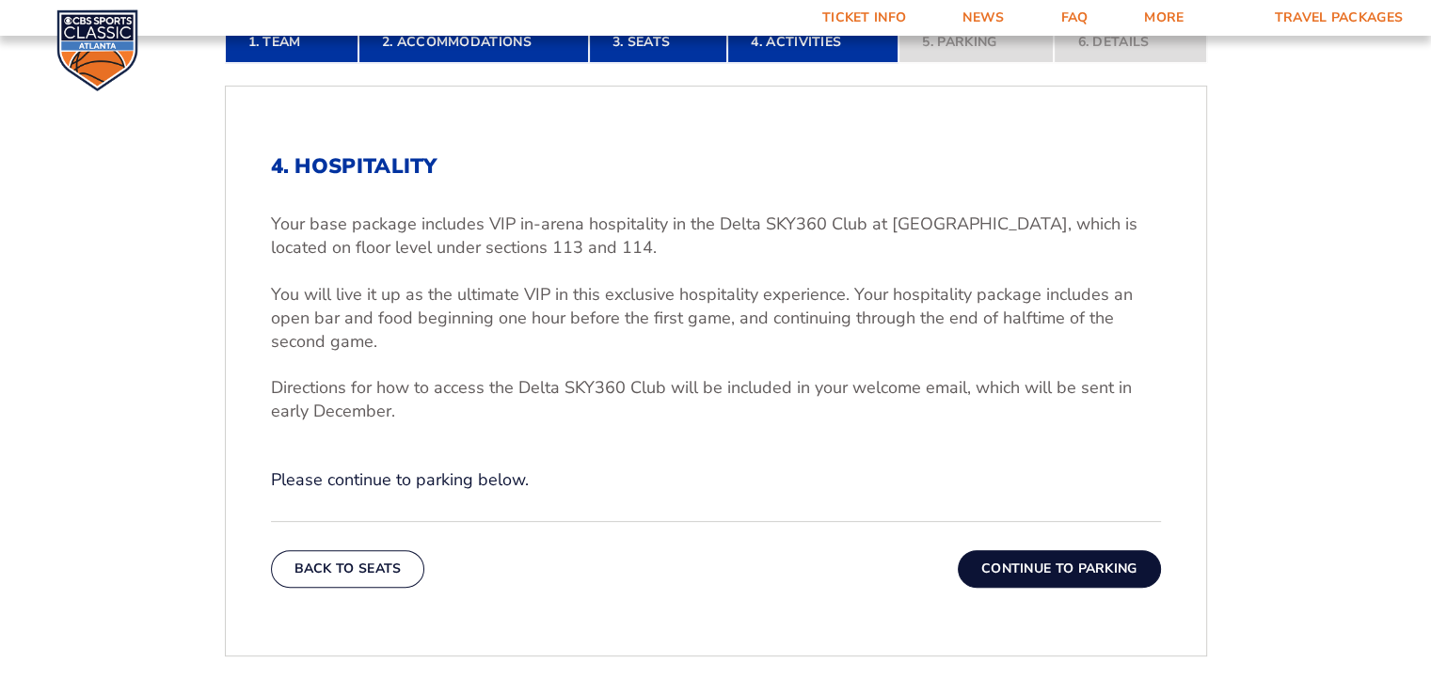
scroll to position [422, 0]
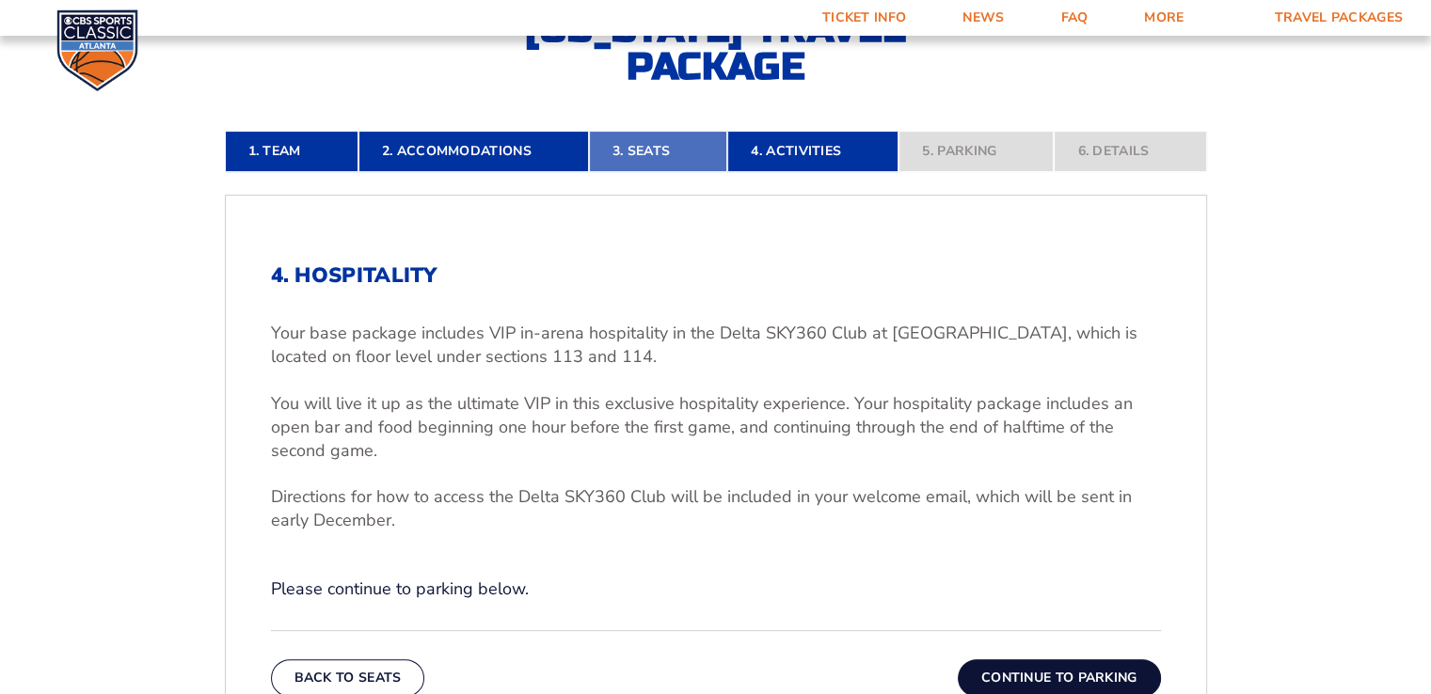
click at [644, 142] on link "3. Seats" at bounding box center [658, 151] width 138 height 41
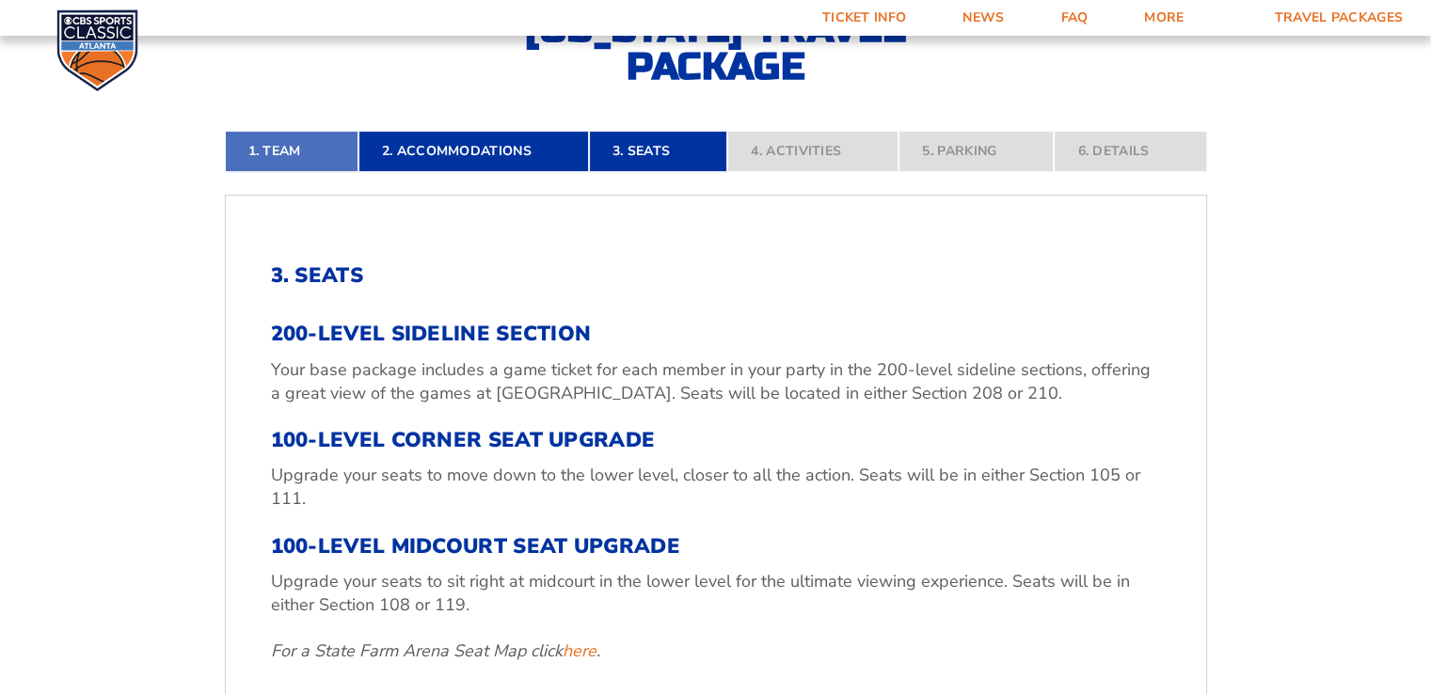
click at [314, 156] on link "1. Team" at bounding box center [292, 151] width 134 height 41
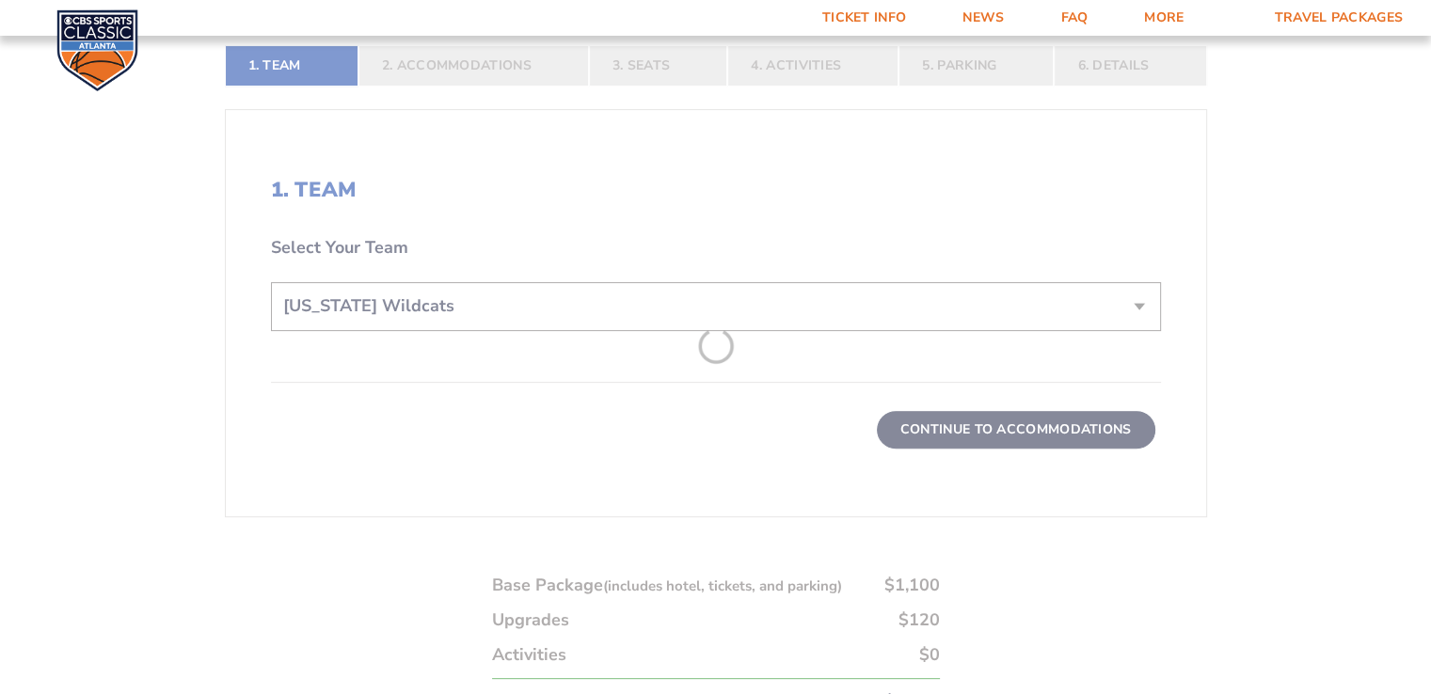
scroll to position [516, 0]
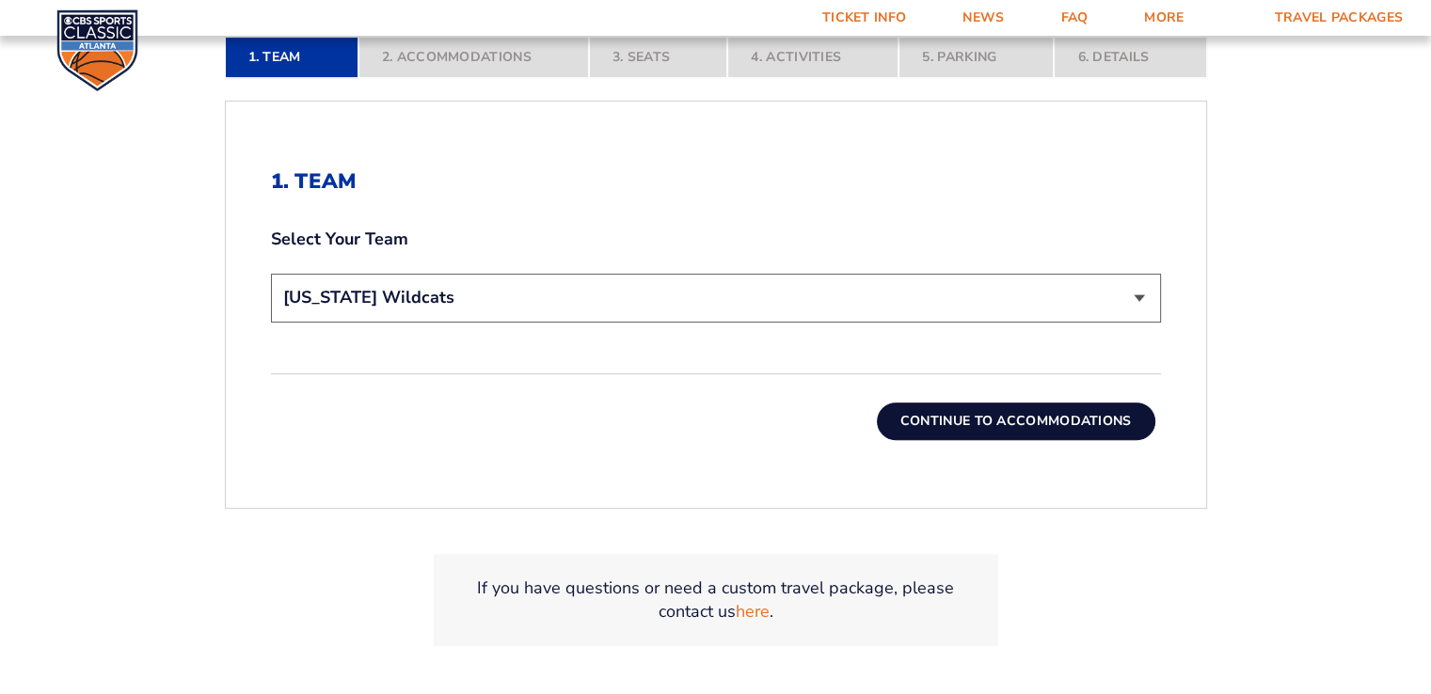
click at [452, 65] on nav "1. Team 2. Accommodations 3. Seats 4. Activities 5. Parking 6. Details" at bounding box center [716, 57] width 982 height 41
click at [459, 54] on nav "1. Team 2. Accommodations 3. Seats 4. Activities 5. Parking 6. Details" at bounding box center [716, 57] width 982 height 41
click at [1043, 429] on button "Continue To Accommodations" at bounding box center [1016, 422] width 279 height 38
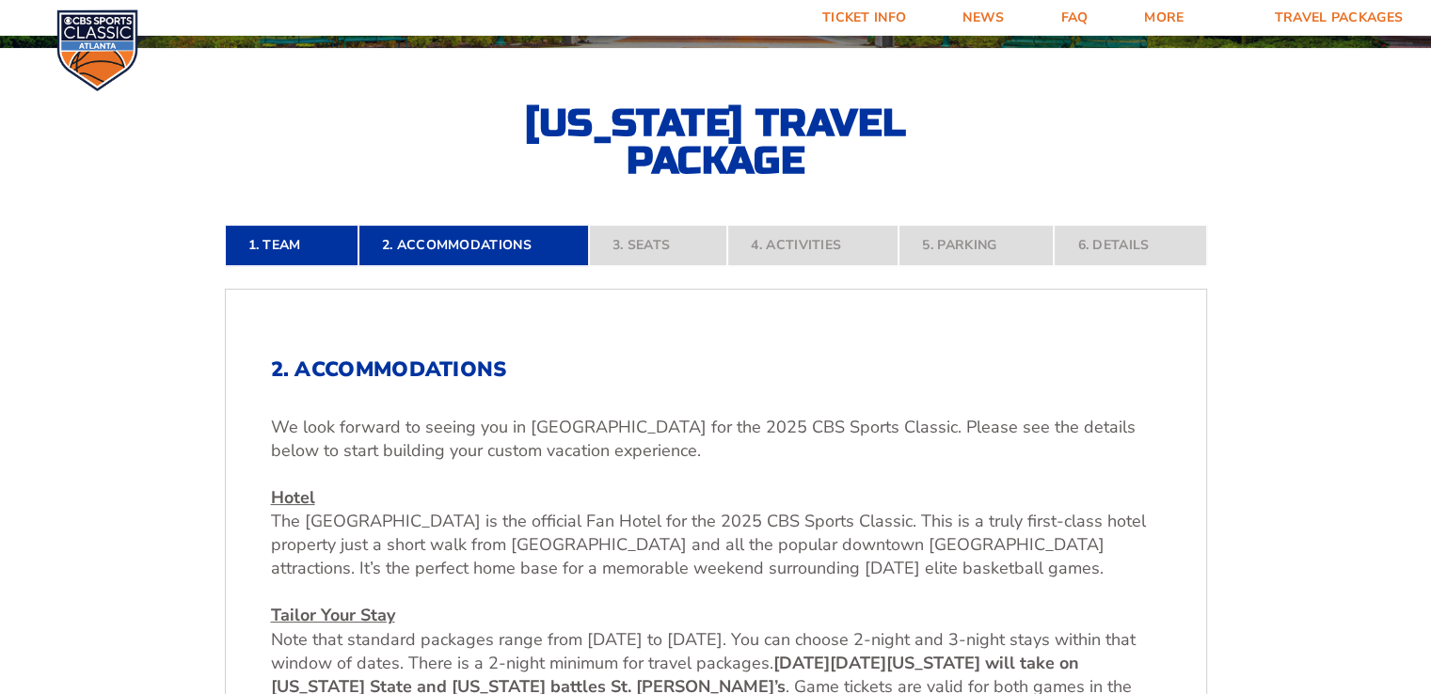
scroll to position [798, 0]
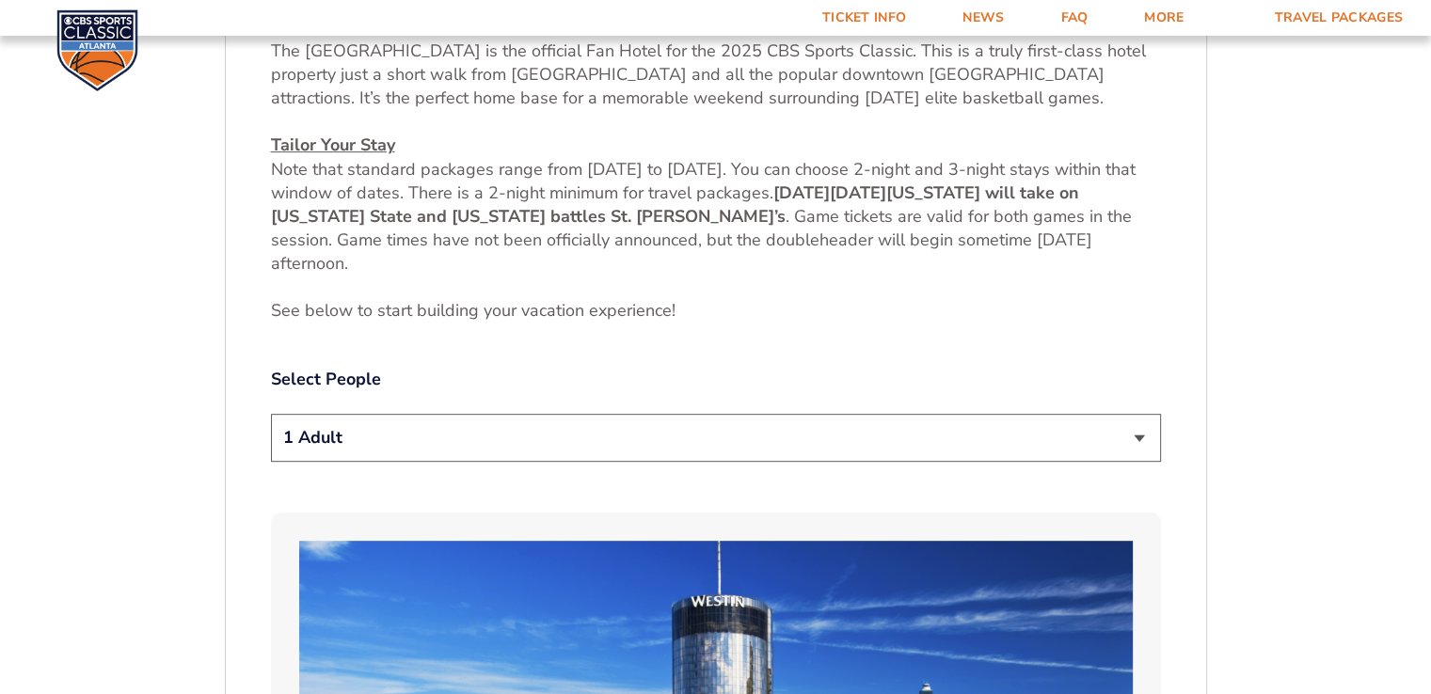
click at [733, 436] on select "1 Adult 2 Adults 3 Adults 4 Adults 2 Adults + 1 Child 2 Adults + 2 Children 2 A…" at bounding box center [716, 438] width 890 height 48
select select "2 Adults"
click at [271, 414] on select "1 Adult 2 Adults 3 Adults 4 Adults 2 Adults + 1 Child 2 Adults + 2 Children 2 A…" at bounding box center [716, 438] width 890 height 48
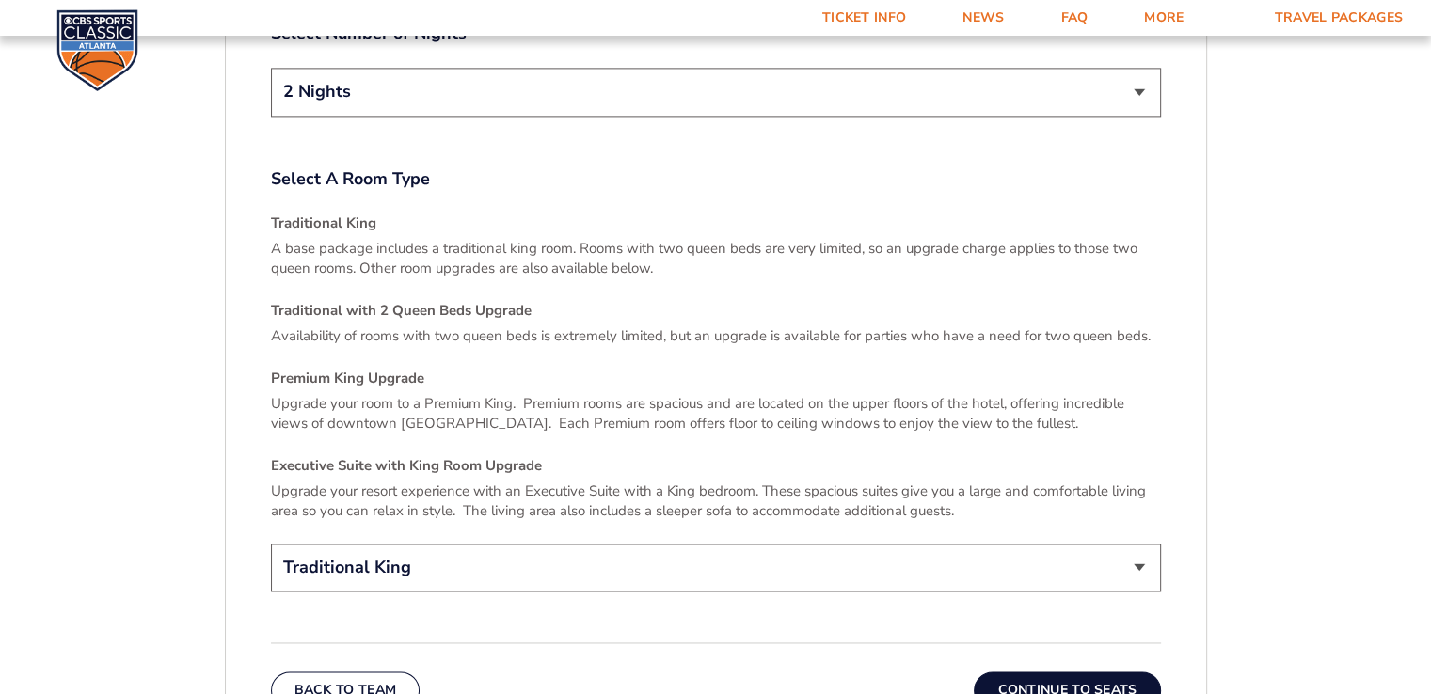
scroll to position [2868, 0]
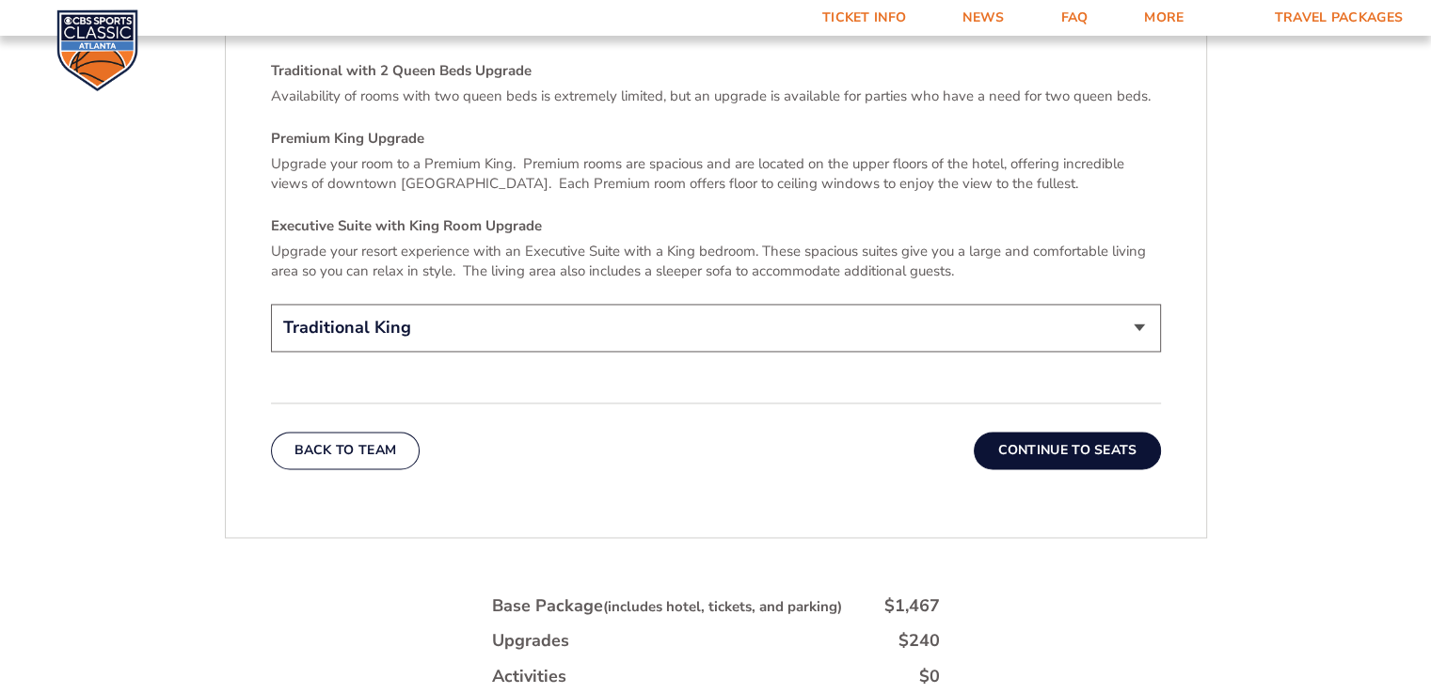
click at [1015, 432] on button "Continue To Seats" at bounding box center [1067, 451] width 186 height 38
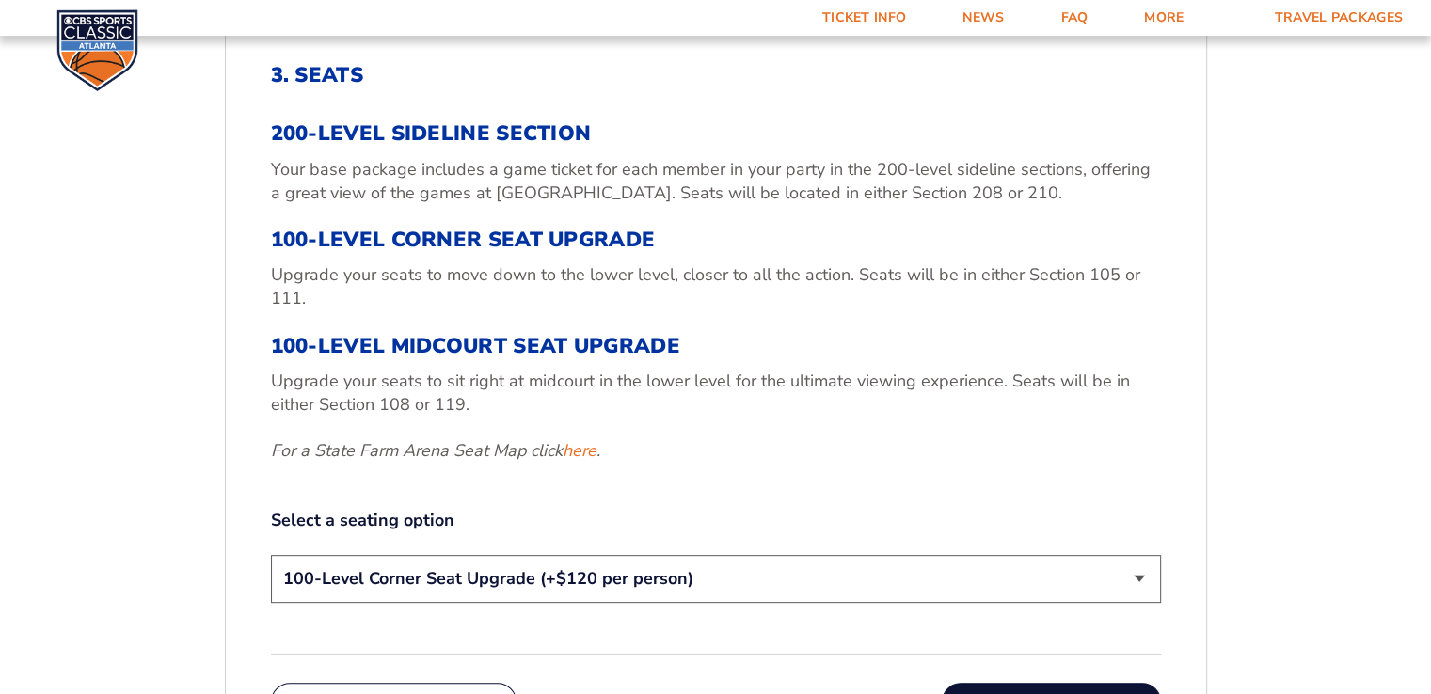
scroll to position [892, 0]
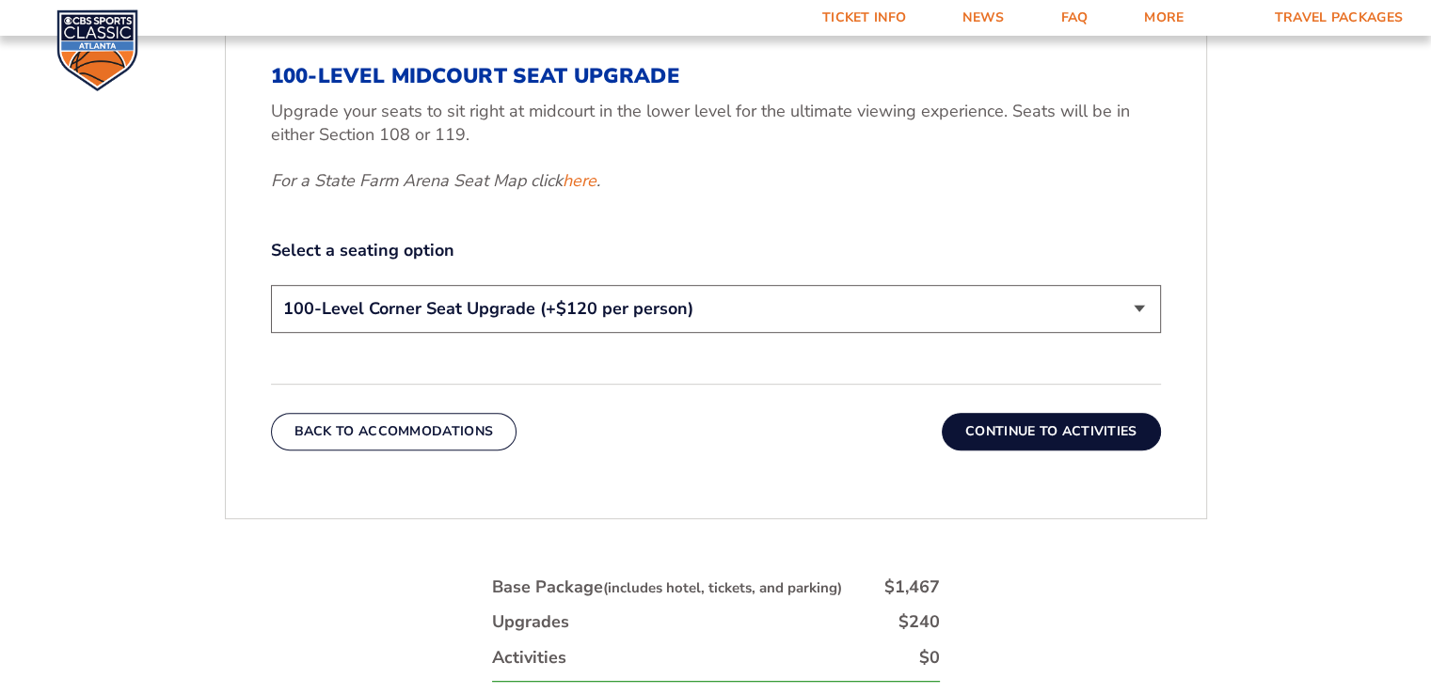
click at [696, 310] on select "200-Level Sideline Section 100-Level Corner Seat Upgrade (+$120 per person) 100…" at bounding box center [716, 309] width 890 height 48
click at [271, 285] on select "200-Level Sideline Section 100-Level Corner Seat Upgrade (+$120 per person) 100…" at bounding box center [716, 309] width 890 height 48
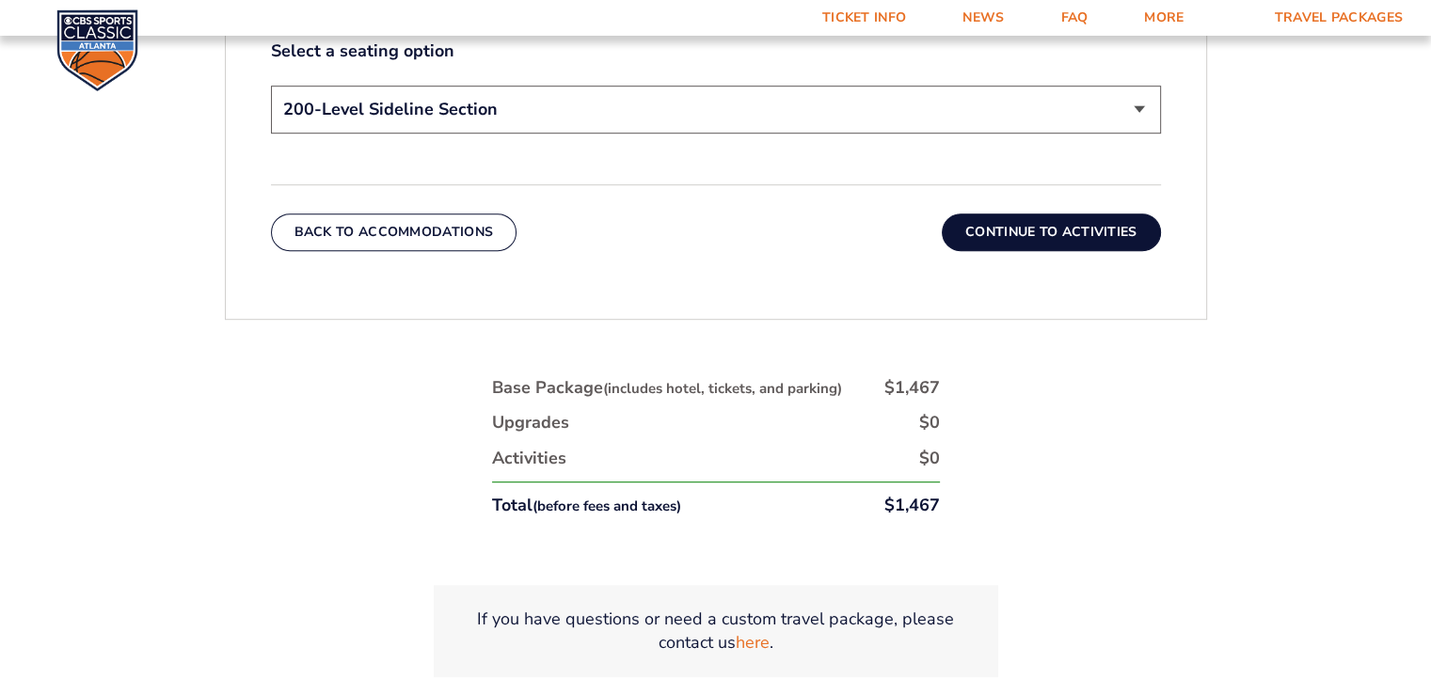
scroll to position [1080, 0]
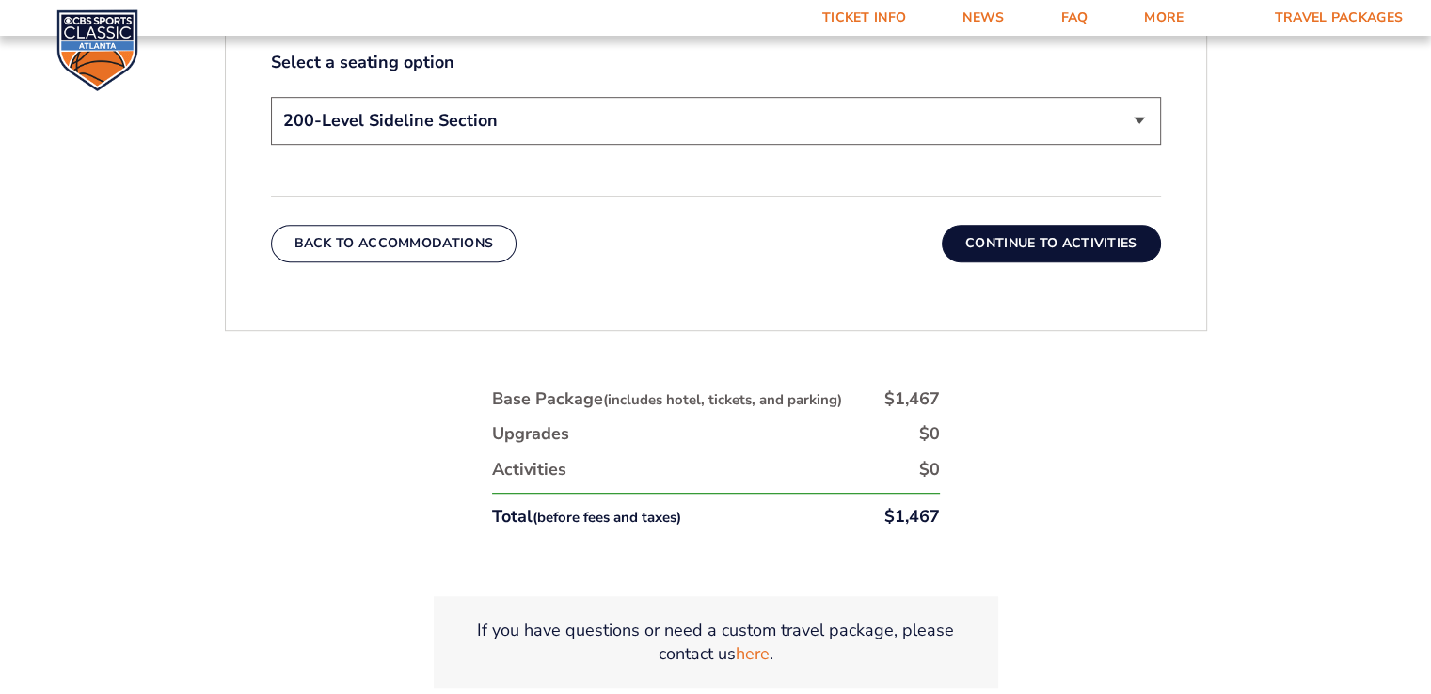
click at [550, 132] on select "200-Level Sideline Section 100-Level Corner Seat Upgrade (+$120 per person) 100…" at bounding box center [716, 121] width 890 height 48
select select "100-Level Corner Seat Upgrade"
click at [271, 97] on select "200-Level Sideline Section 100-Level Corner Seat Upgrade (+$120 per person) 100…" at bounding box center [716, 121] width 890 height 48
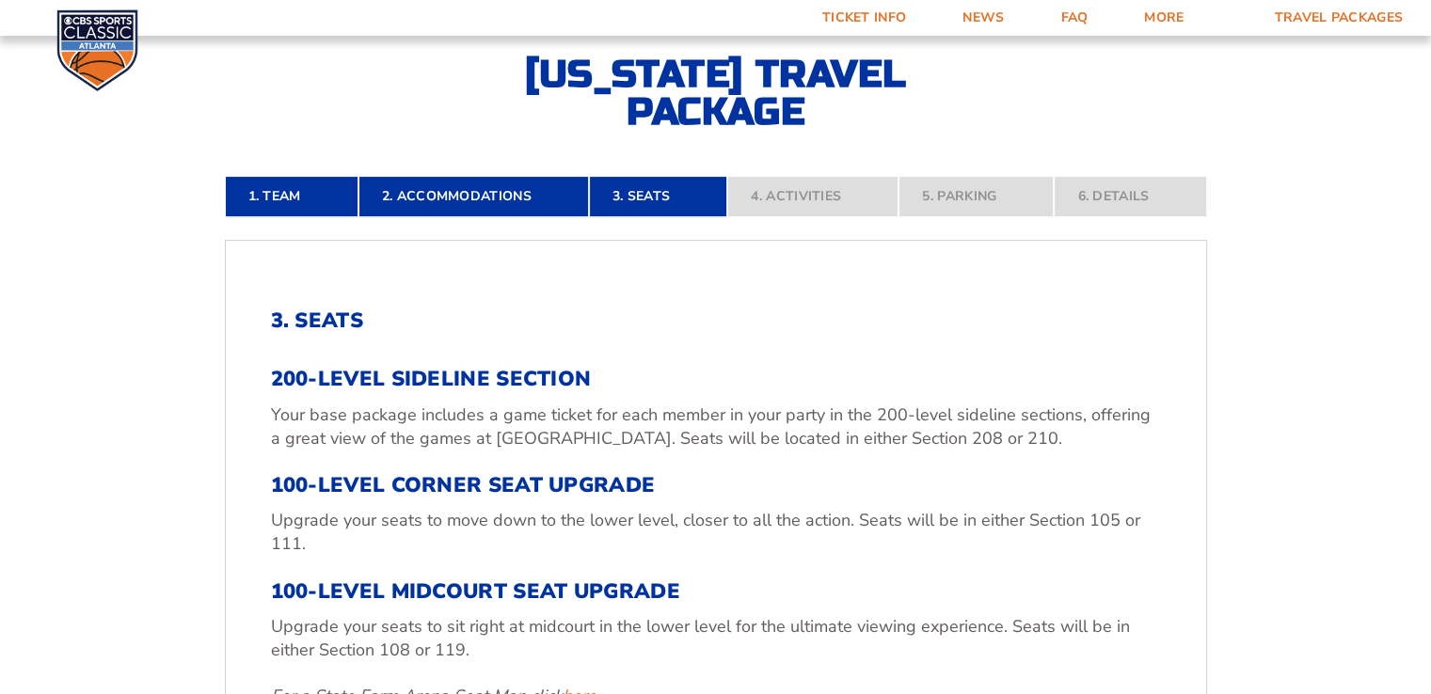
scroll to position [753, 0]
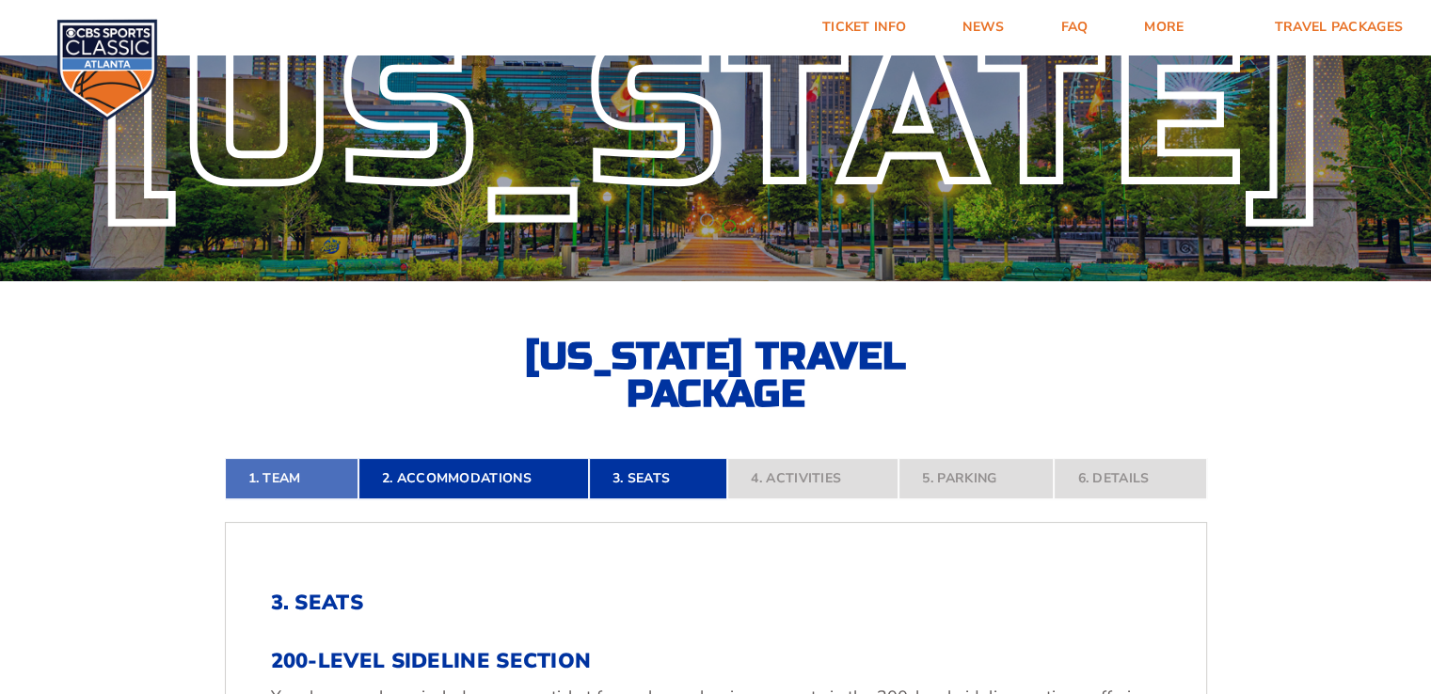
click at [277, 484] on link "1. Team" at bounding box center [292, 478] width 134 height 41
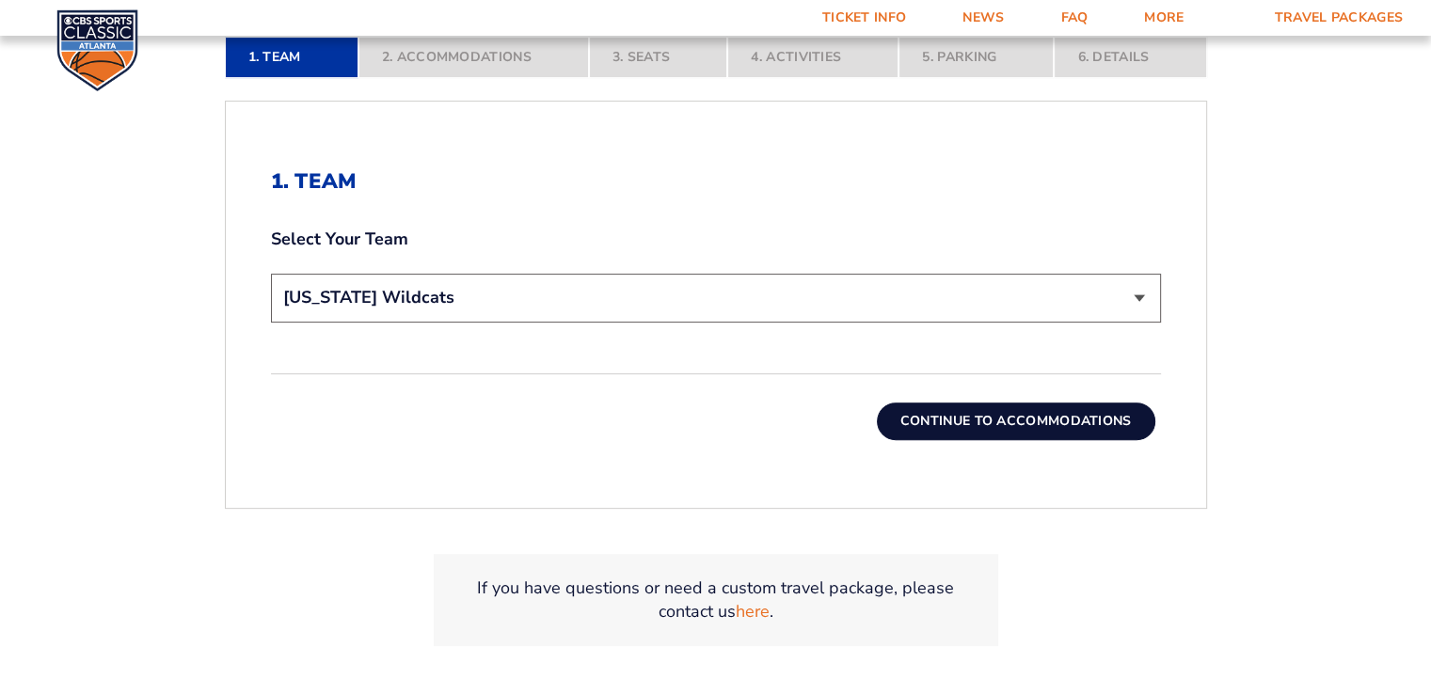
click at [919, 429] on button "Continue To Accommodations" at bounding box center [1016, 422] width 279 height 38
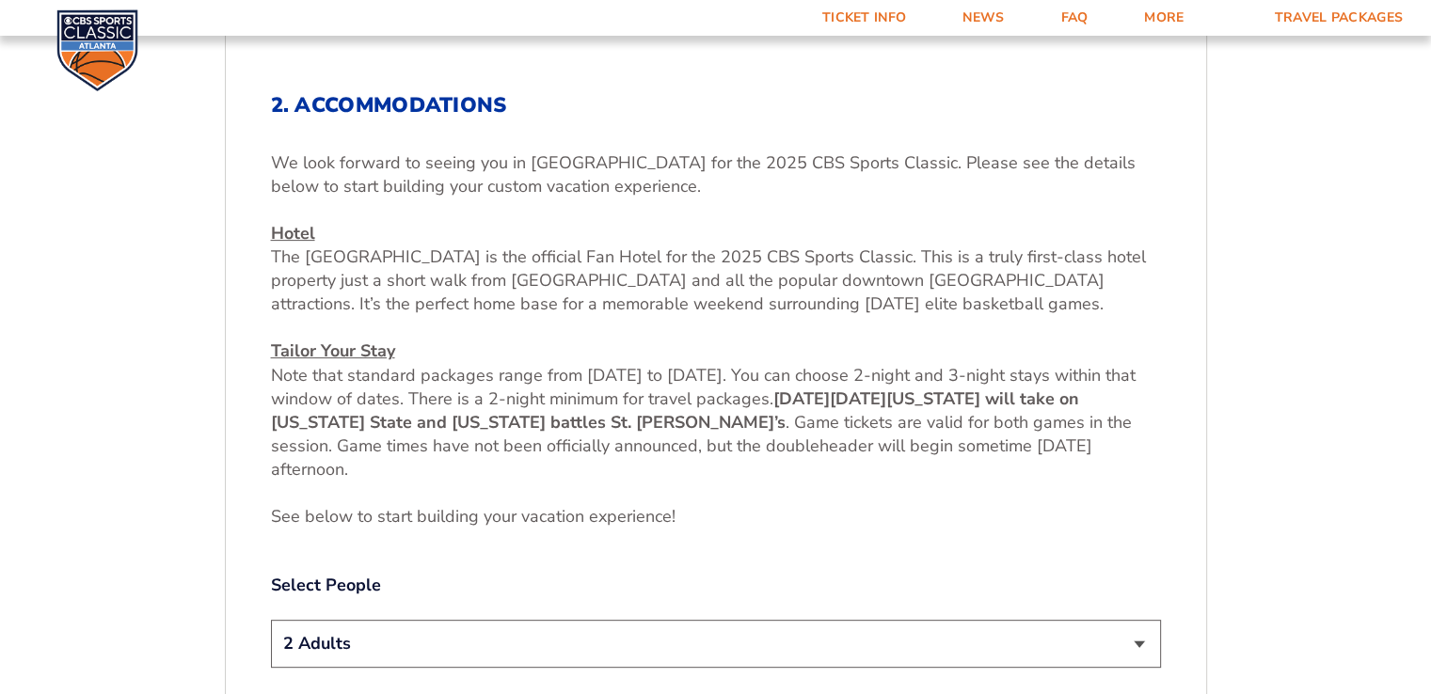
scroll to position [892, 0]
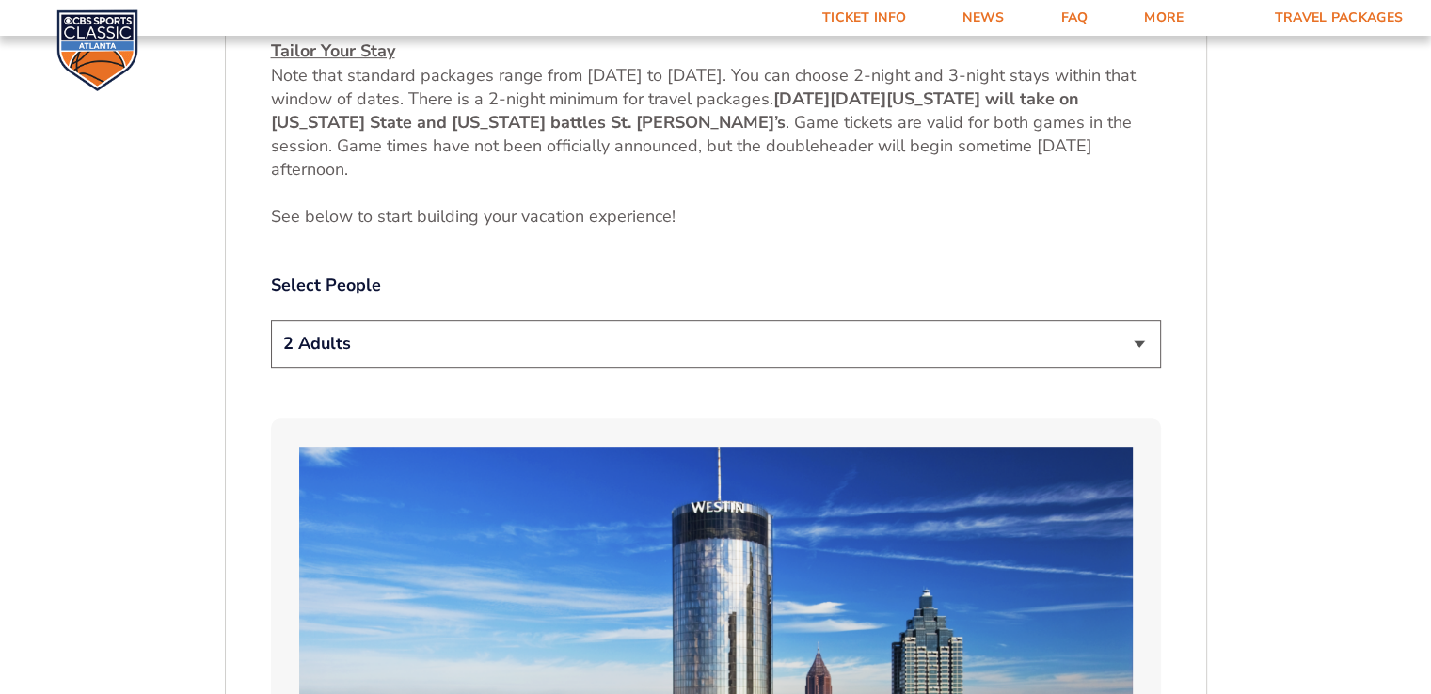
click at [459, 347] on select "1 Adult 2 Adults 3 Adults 4 Adults 2 Adults + 1 Child 2 Adults + 2 Children 2 A…" at bounding box center [716, 344] width 890 height 48
select select "1 Adult"
click at [271, 320] on select "1 Adult 2 Adults 3 Adults 4 Adults 2 Adults + 1 Child 2 Adults + 2 Children 2 A…" at bounding box center [716, 344] width 890 height 48
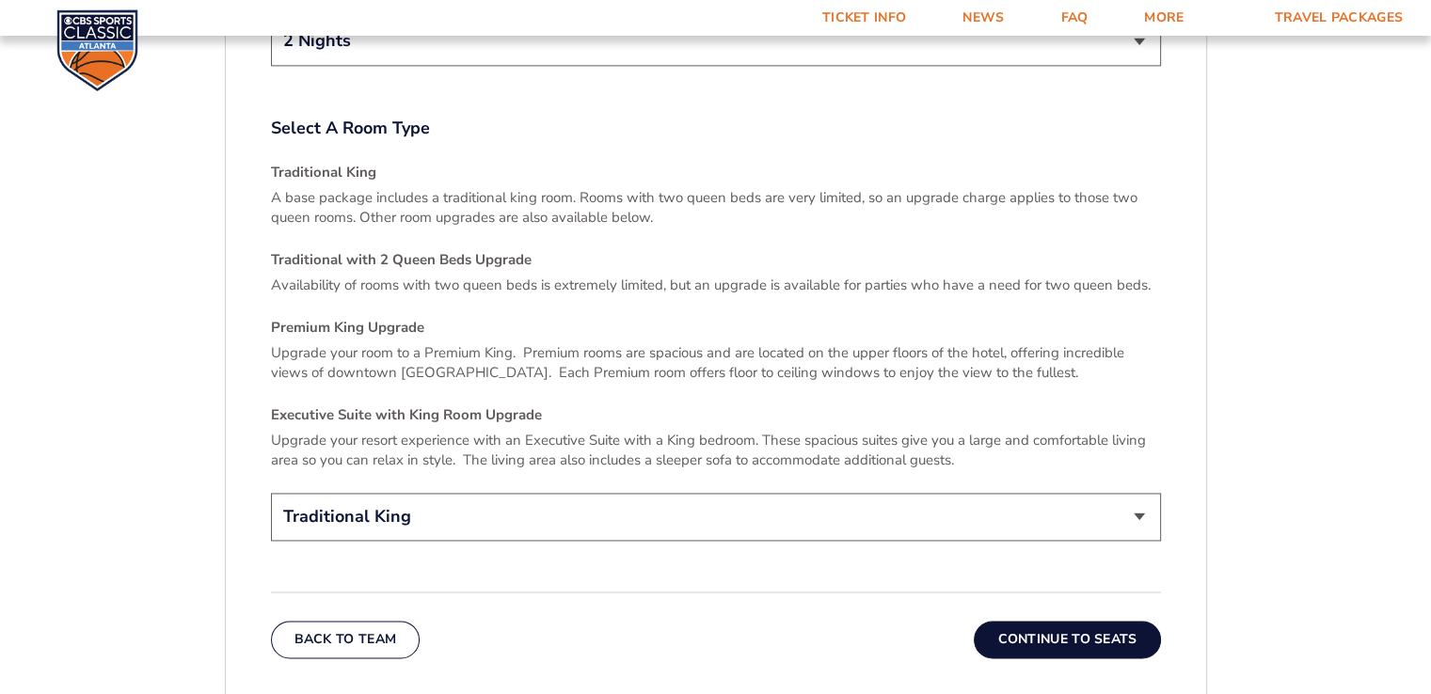
scroll to position [2680, 0]
click at [533, 492] on select "Traditional King Traditional with 2 Queen Beds Upgrade (+$45 per night) Premium…" at bounding box center [716, 516] width 890 height 48
select select "Traditional with 2 Queen Beds Upgrade"
click at [271, 492] on select "Traditional King Traditional with 2 Queen Beds Upgrade (+$45 per night) Premium…" at bounding box center [716, 516] width 890 height 48
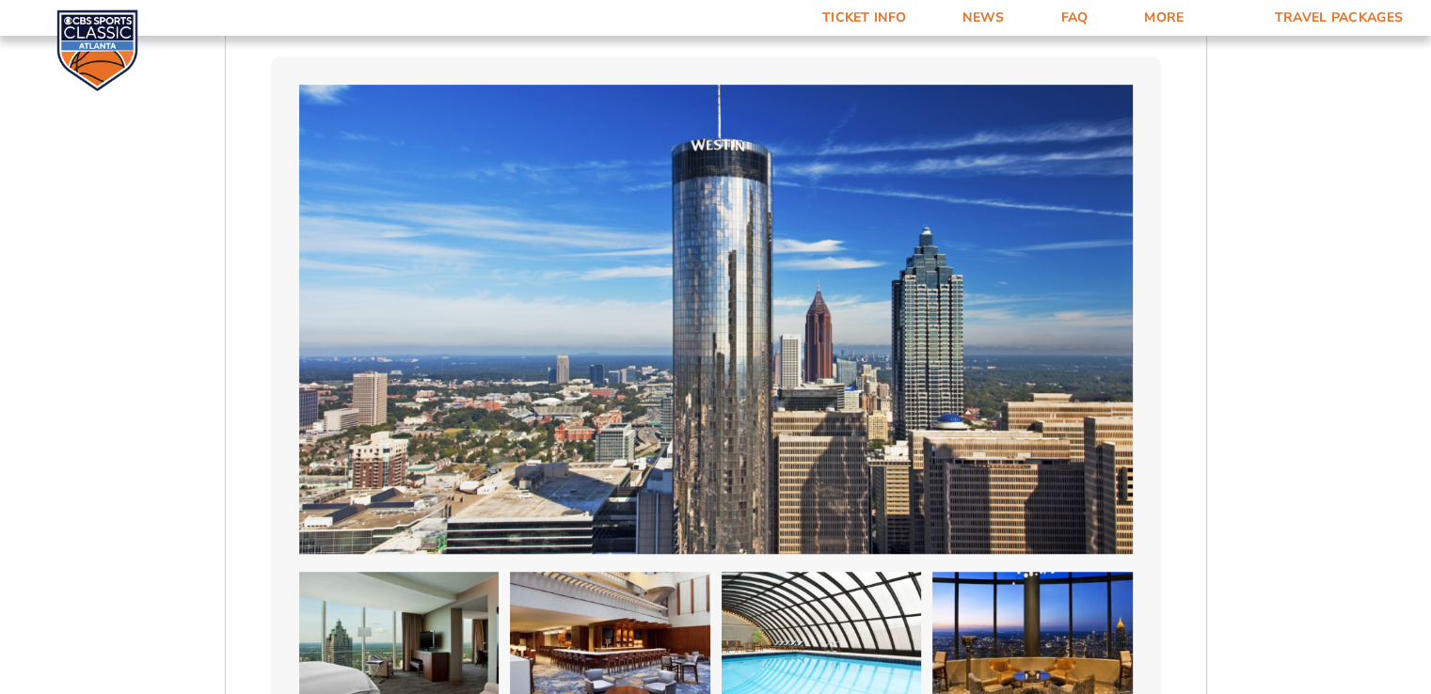
scroll to position [1080, 0]
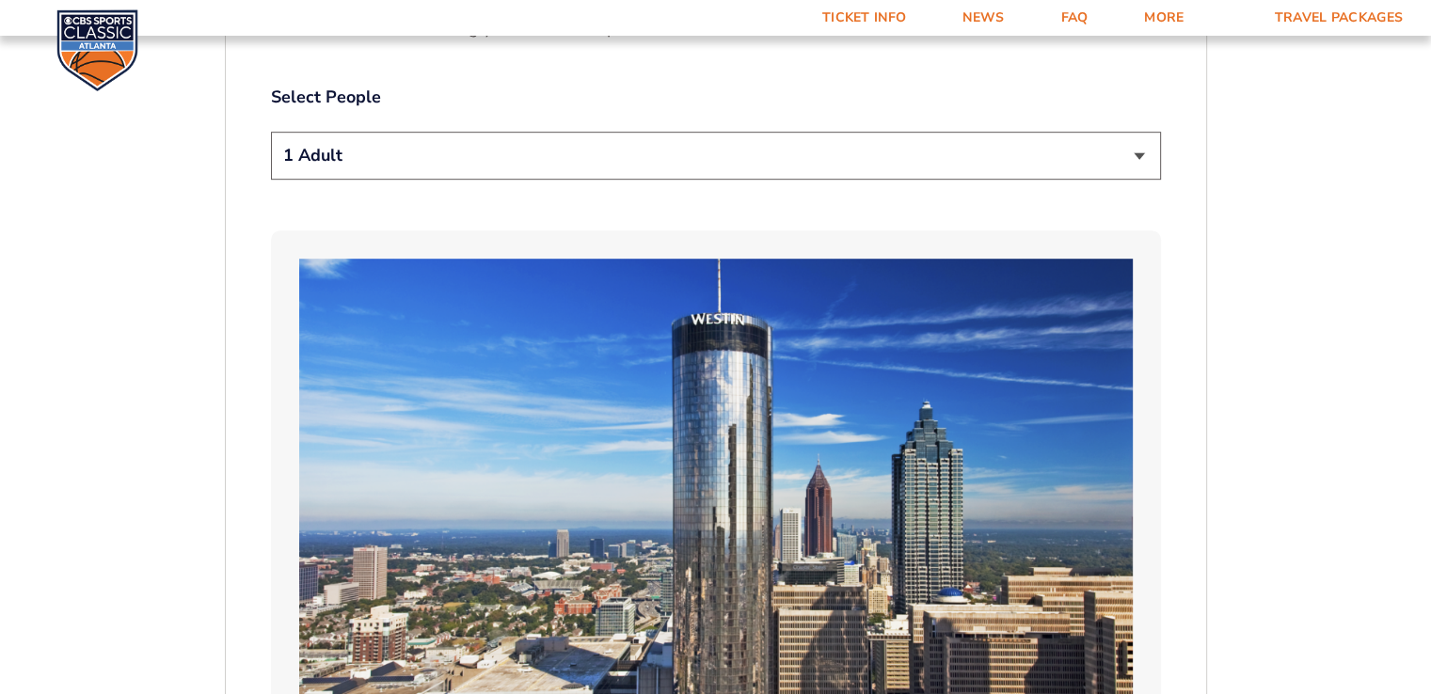
drag, startPoint x: 373, startPoint y: 149, endPoint x: 384, endPoint y: 178, distance: 31.3
click at [373, 149] on select "1 Adult 2 Adults 3 Adults 4 Adults 2 Adults + 1 Child 2 Adults + 2 Children 2 A…" at bounding box center [716, 156] width 890 height 48
select select "2 Adults"
click at [271, 132] on select "1 Adult 2 Adults 3 Adults 4 Adults 2 Adults + 1 Child 2 Adults + 2 Children 2 A…" at bounding box center [716, 156] width 890 height 48
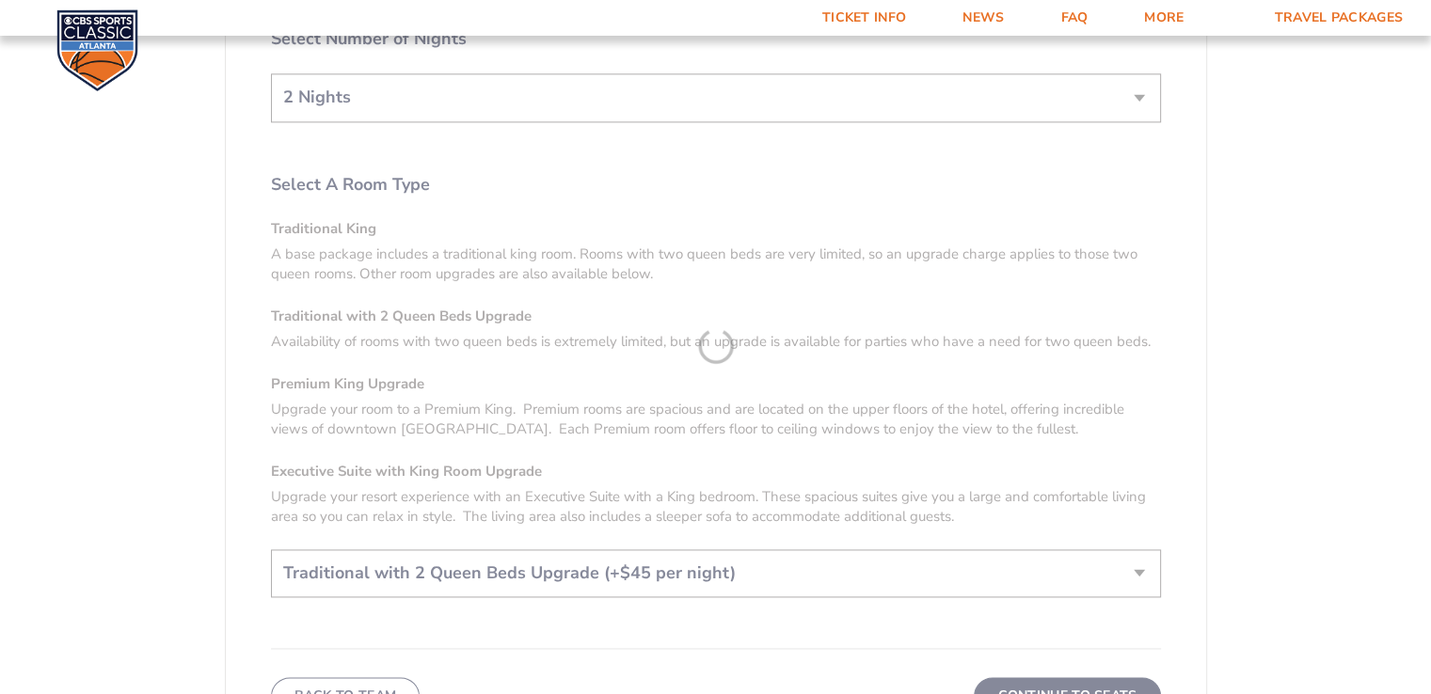
scroll to position [2962, 0]
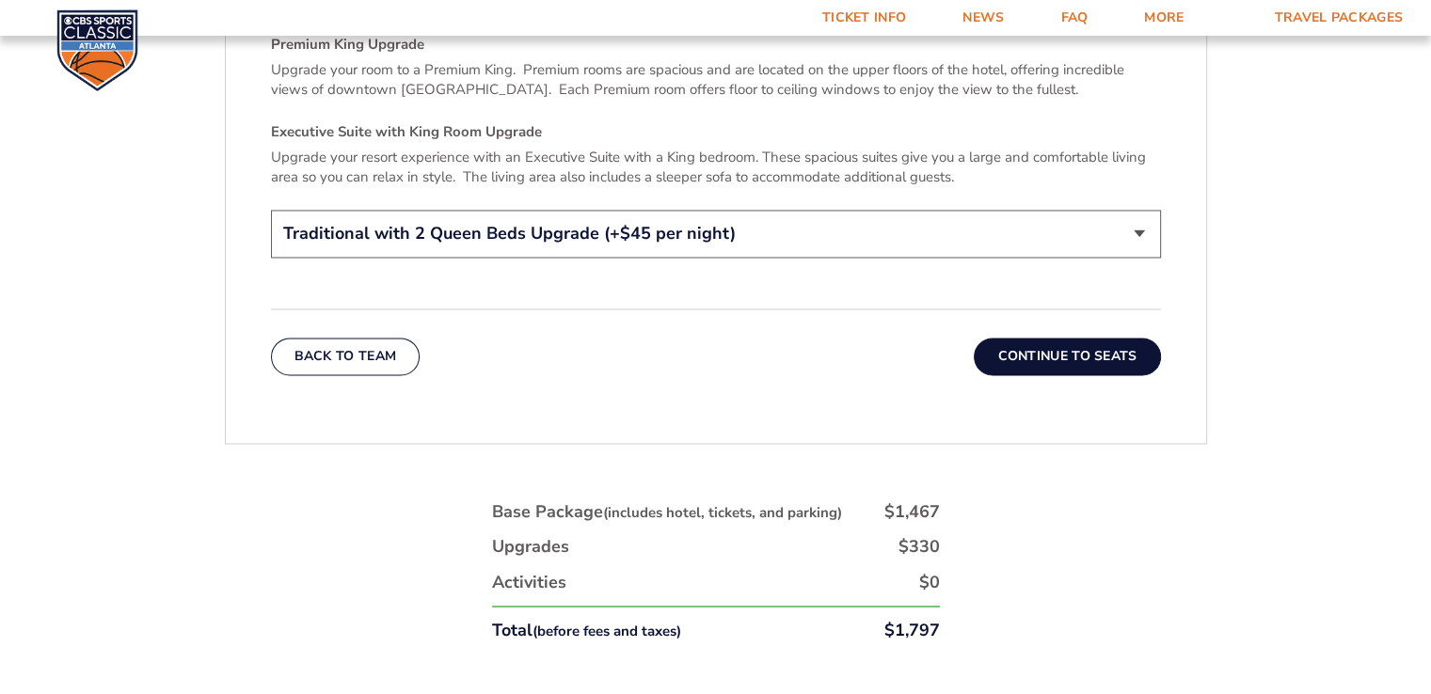
click at [1060, 340] on button "Continue To Seats" at bounding box center [1067, 357] width 186 height 38
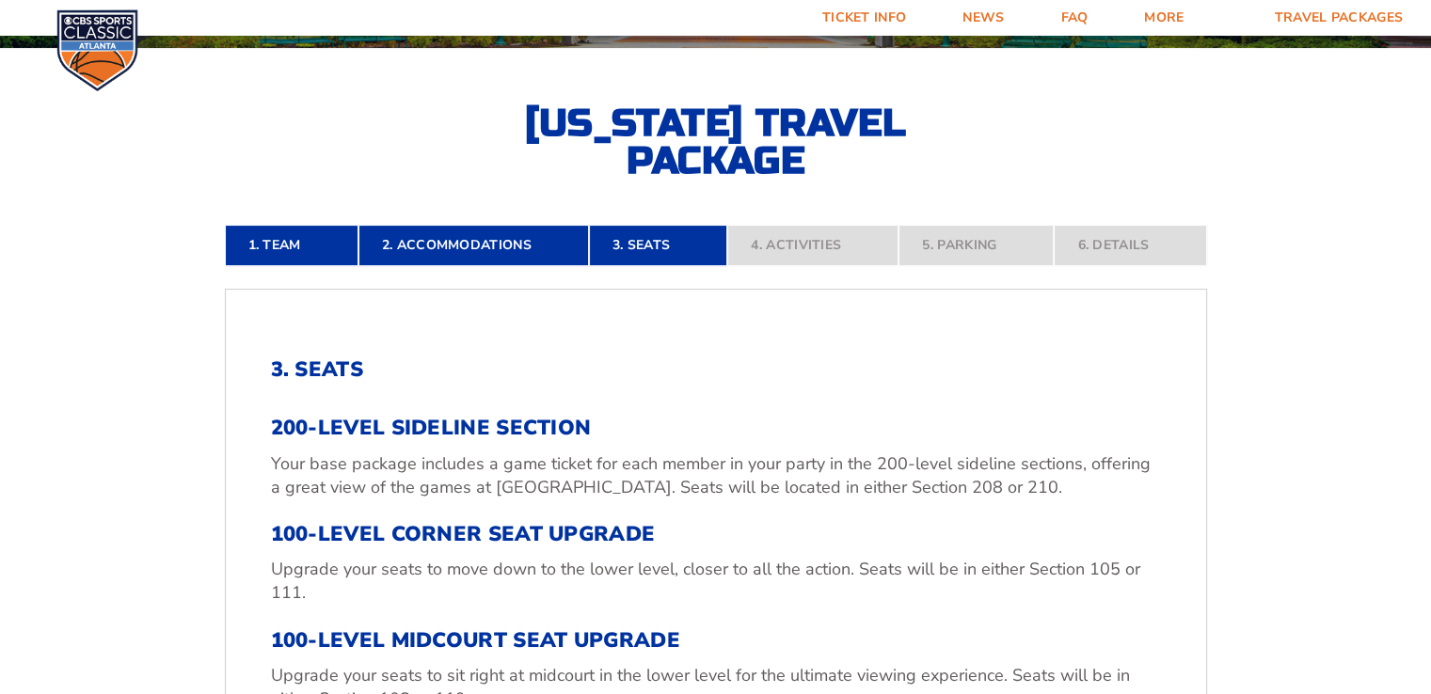
scroll to position [986, 0]
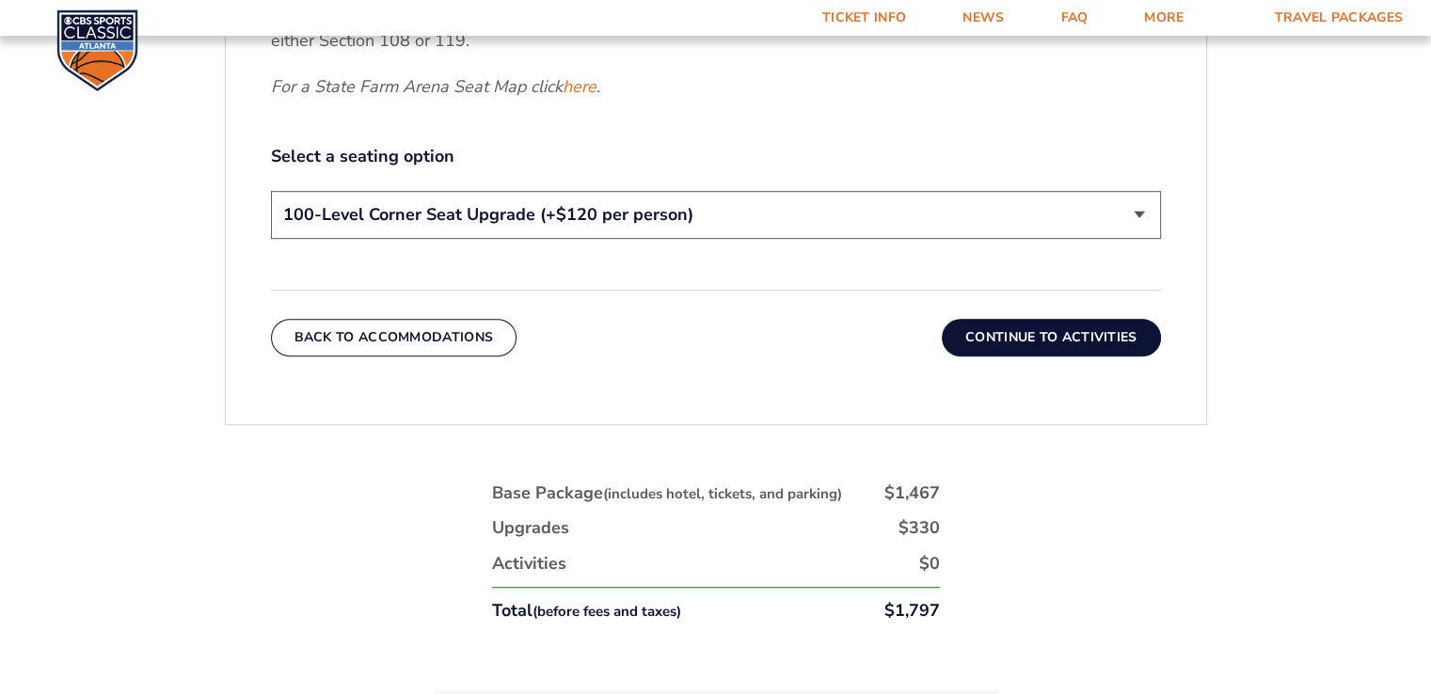
click at [516, 208] on select "200-Level Sideline Section 100-Level Corner Seat Upgrade (+$120 per person) 100…" at bounding box center [716, 215] width 890 height 48
click at [689, 95] on p "For a State Farm Arena Seat Map click here ." at bounding box center [716, 87] width 890 height 24
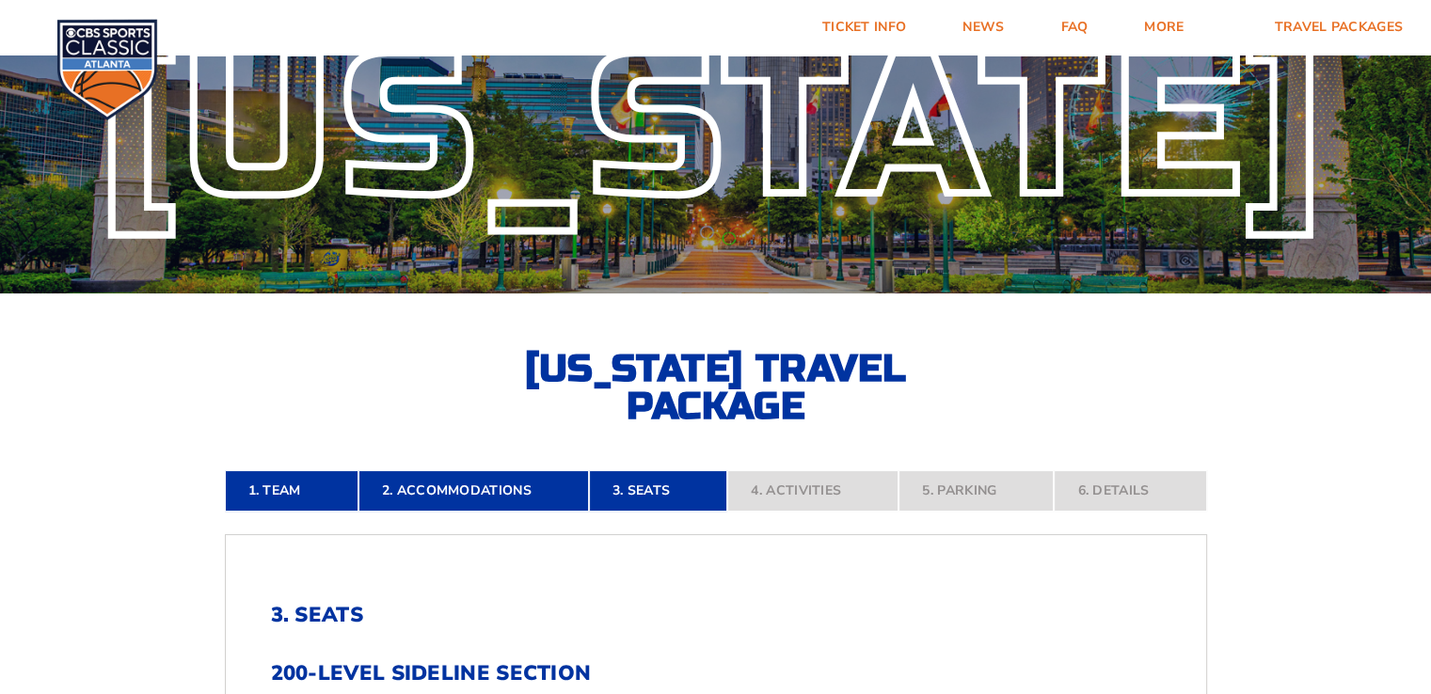
scroll to position [0, 0]
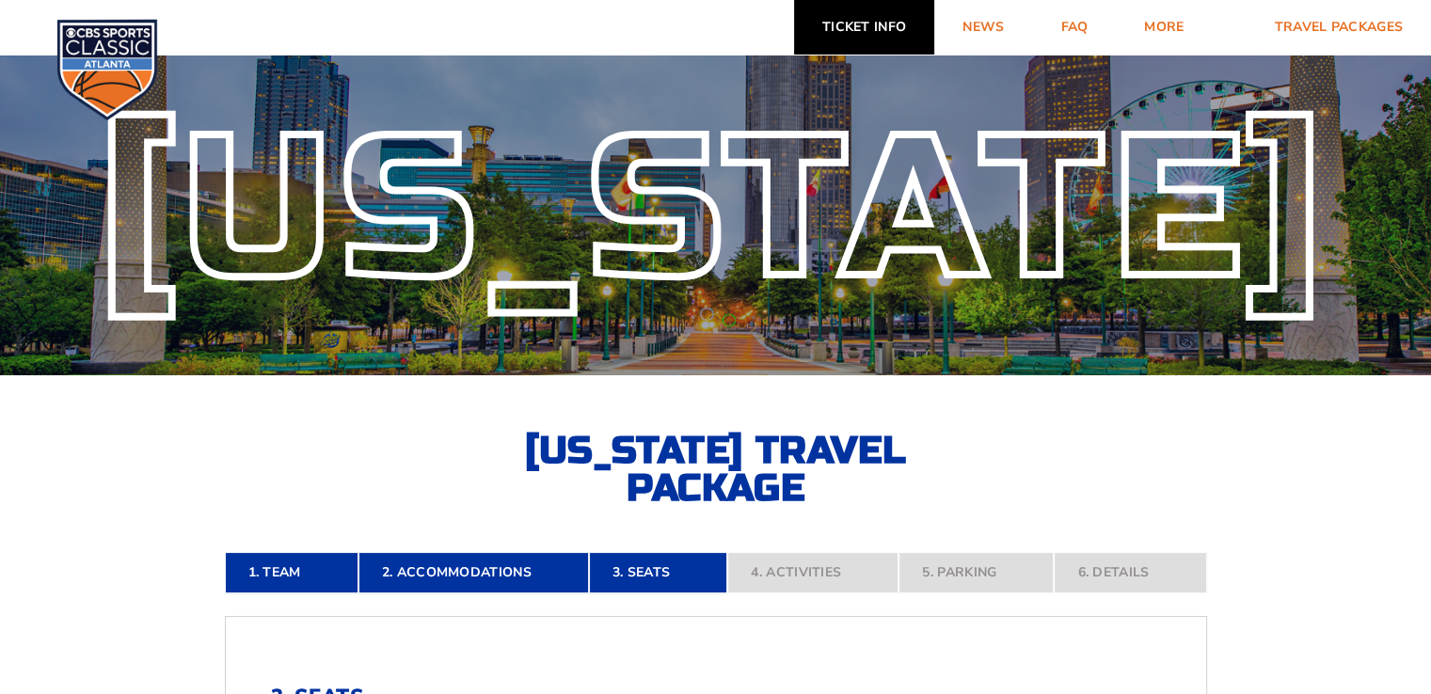
click at [863, 41] on link "Ticket Info" at bounding box center [864, 27] width 140 height 55
